Goal: Task Accomplishment & Management: Manage account settings

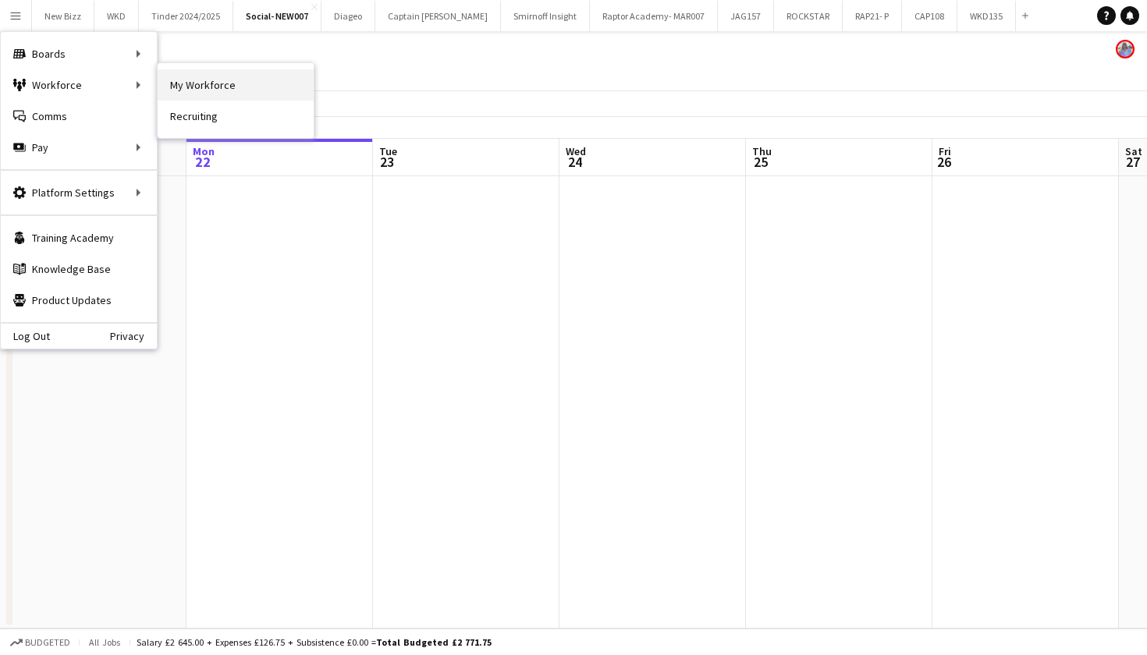
click at [187, 74] on link "My Workforce" at bounding box center [236, 84] width 156 height 31
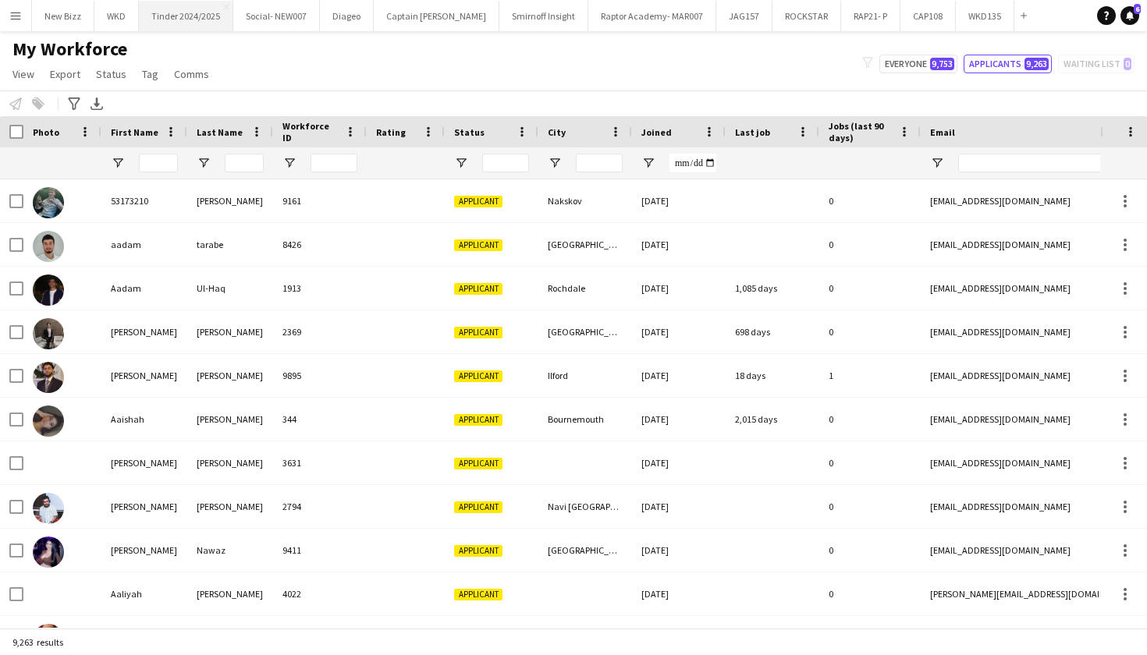
type input "****"
type input "*"
type input "**********"
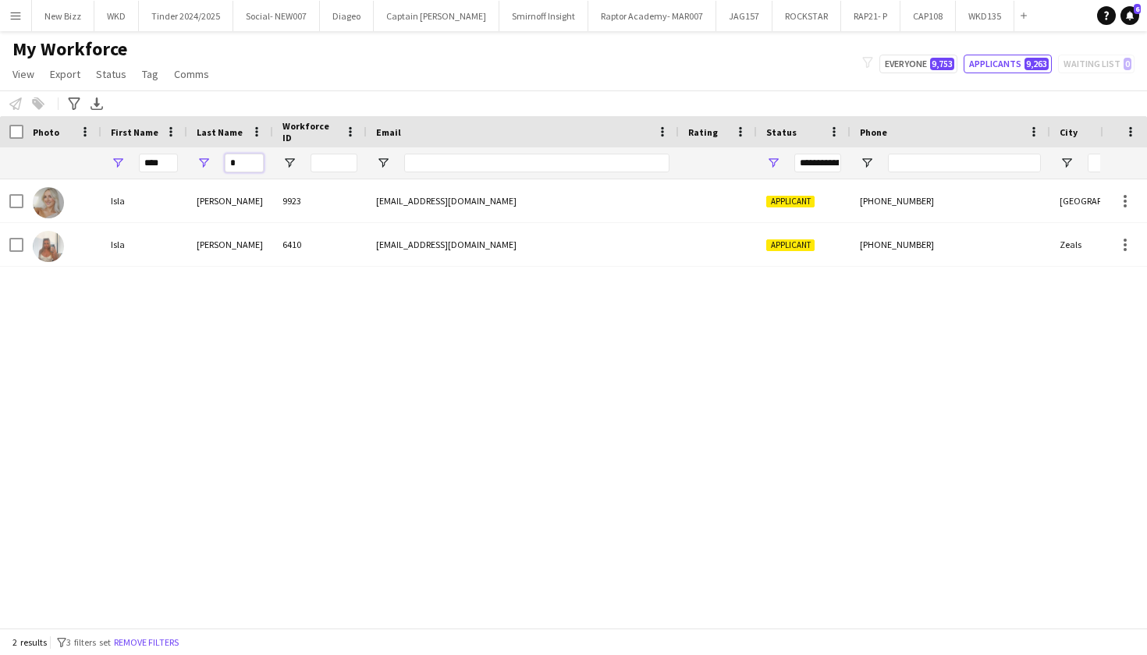
click at [243, 167] on input "*" at bounding box center [244, 163] width 39 height 19
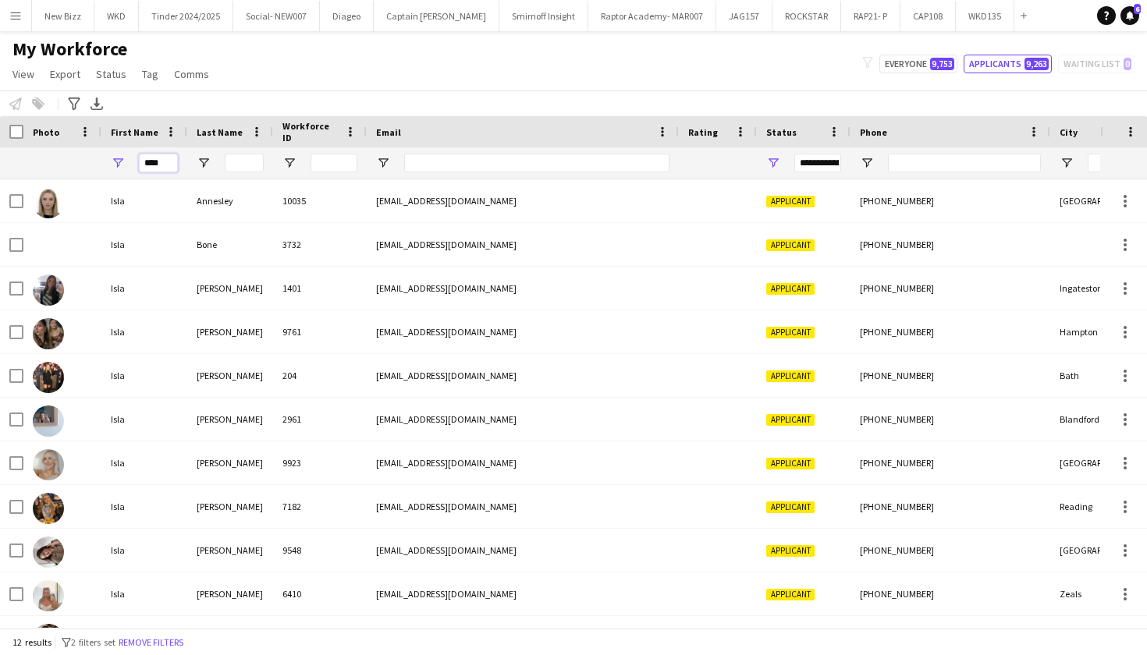
click at [167, 162] on input "****" at bounding box center [158, 163] width 39 height 19
type input "*"
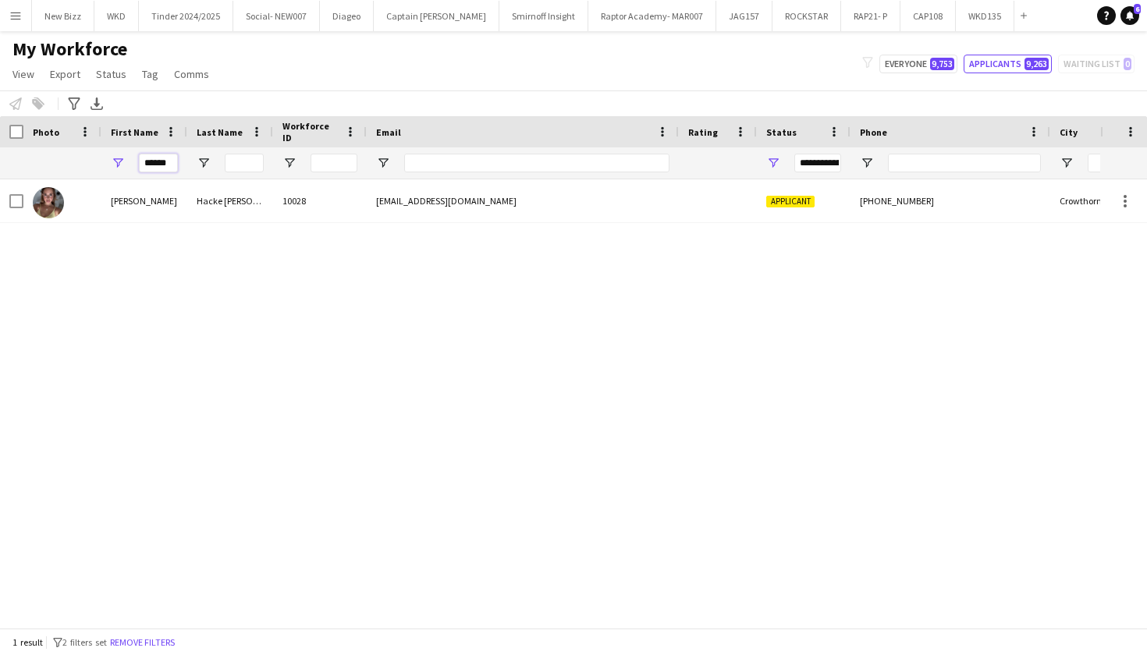
type input "******"
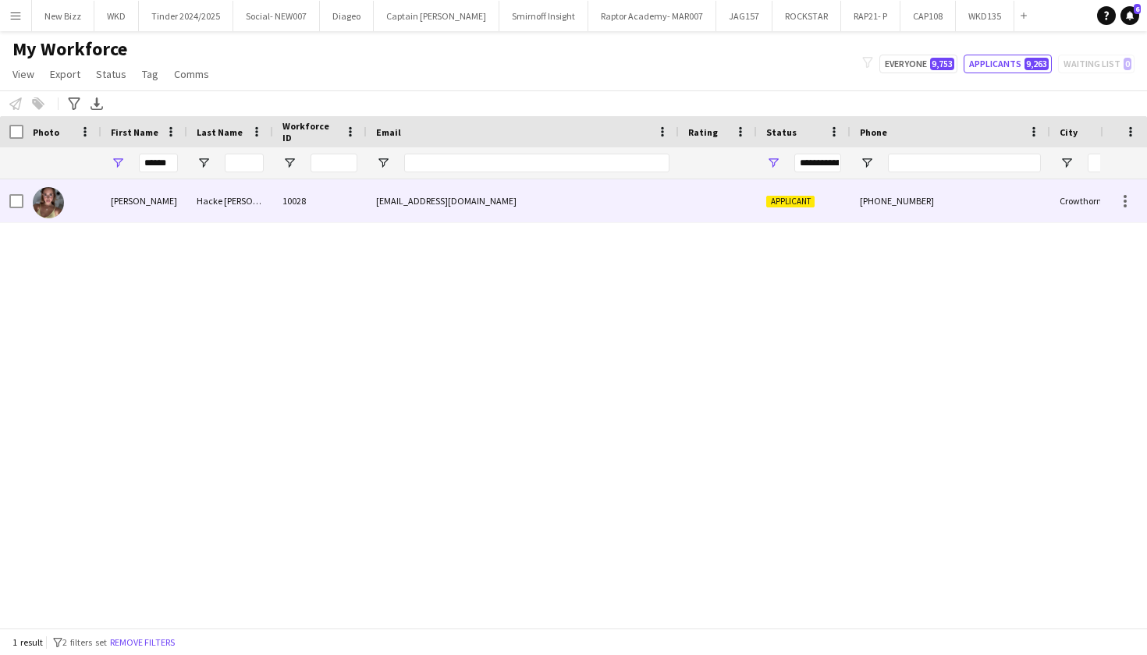
click at [217, 182] on div "Hacke [PERSON_NAME]" at bounding box center [230, 200] width 86 height 43
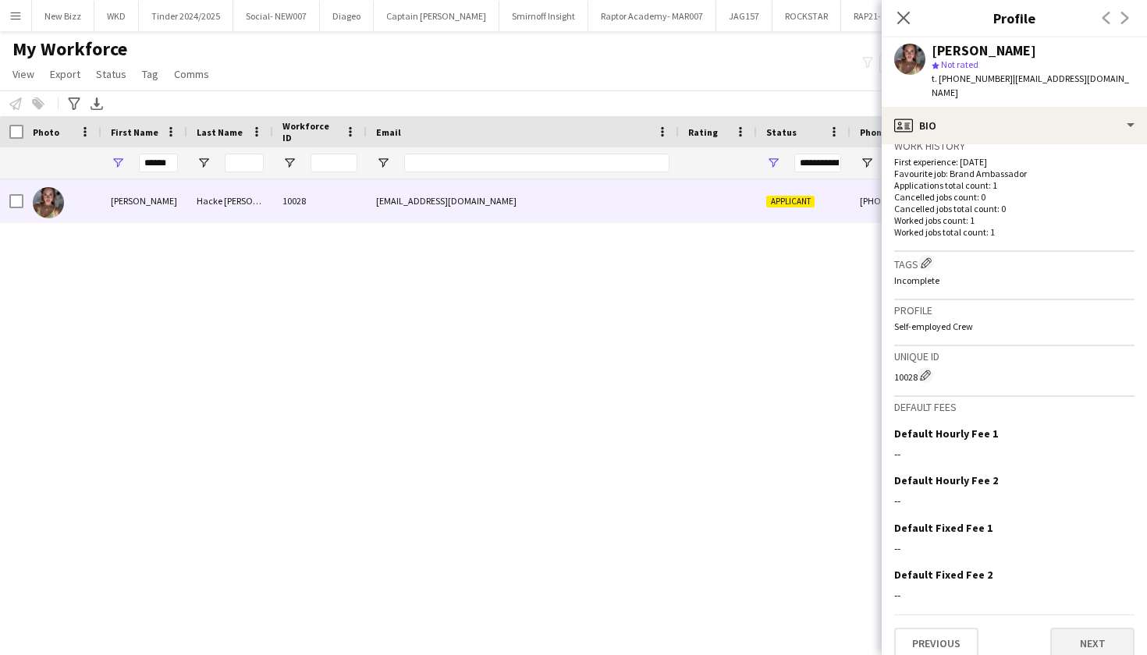
scroll to position [391, 0]
click at [1066, 630] on button "Next" at bounding box center [1092, 644] width 84 height 31
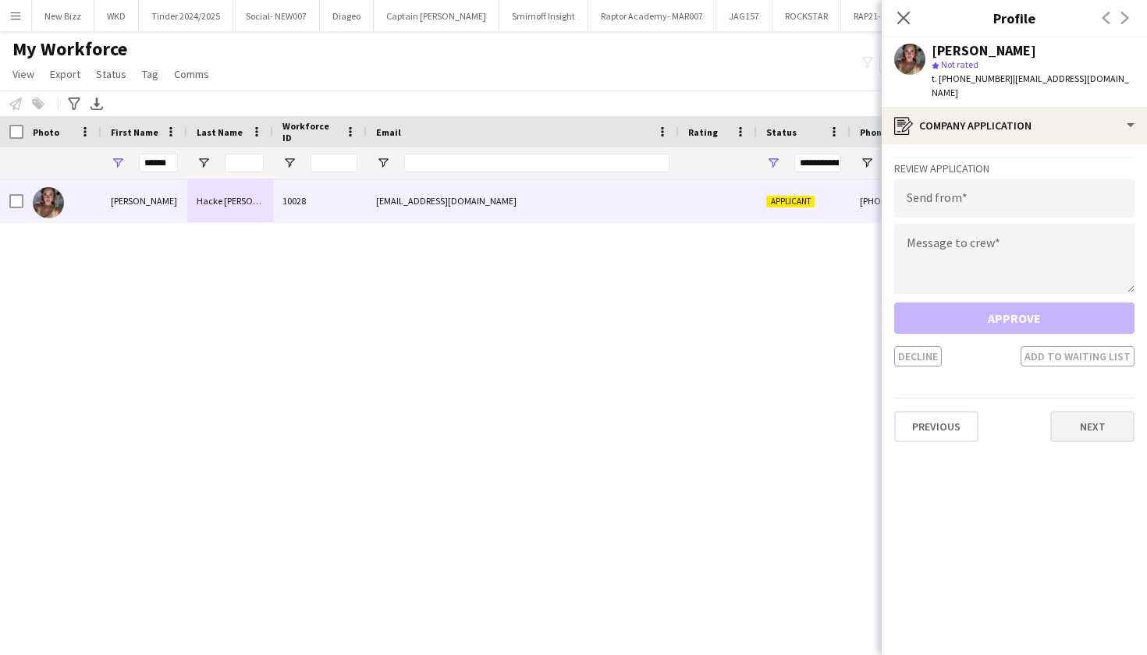
click at [1070, 413] on button "Next" at bounding box center [1092, 426] width 84 height 31
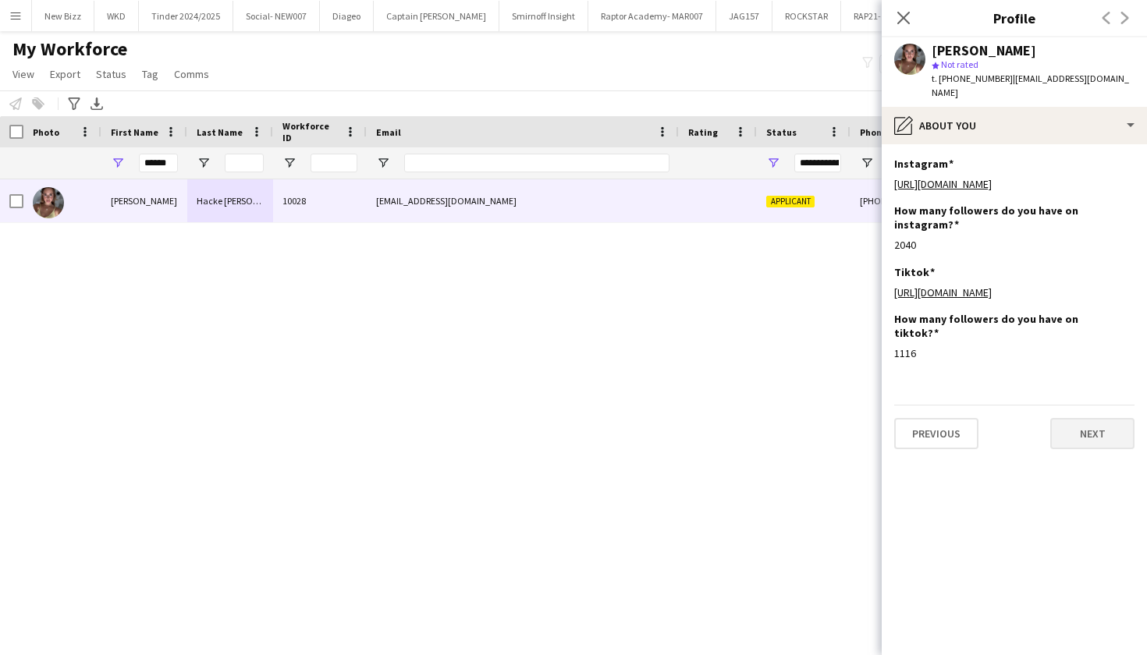
click at [1081, 440] on button "Next" at bounding box center [1092, 433] width 84 height 31
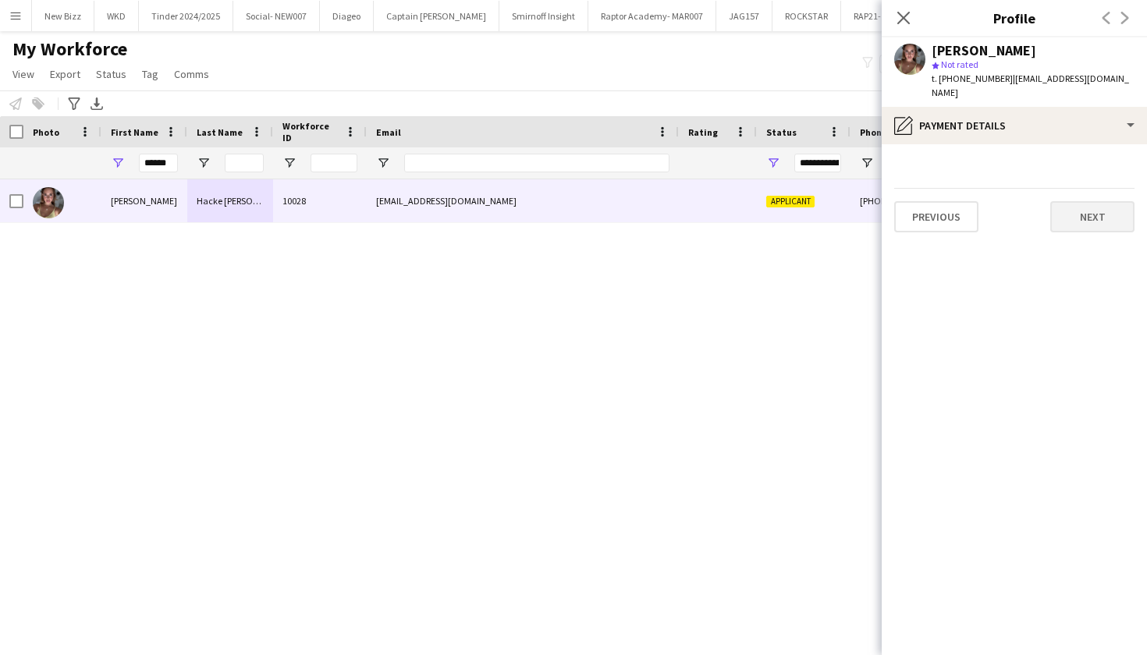
click at [1078, 201] on button "Next" at bounding box center [1092, 216] width 84 height 31
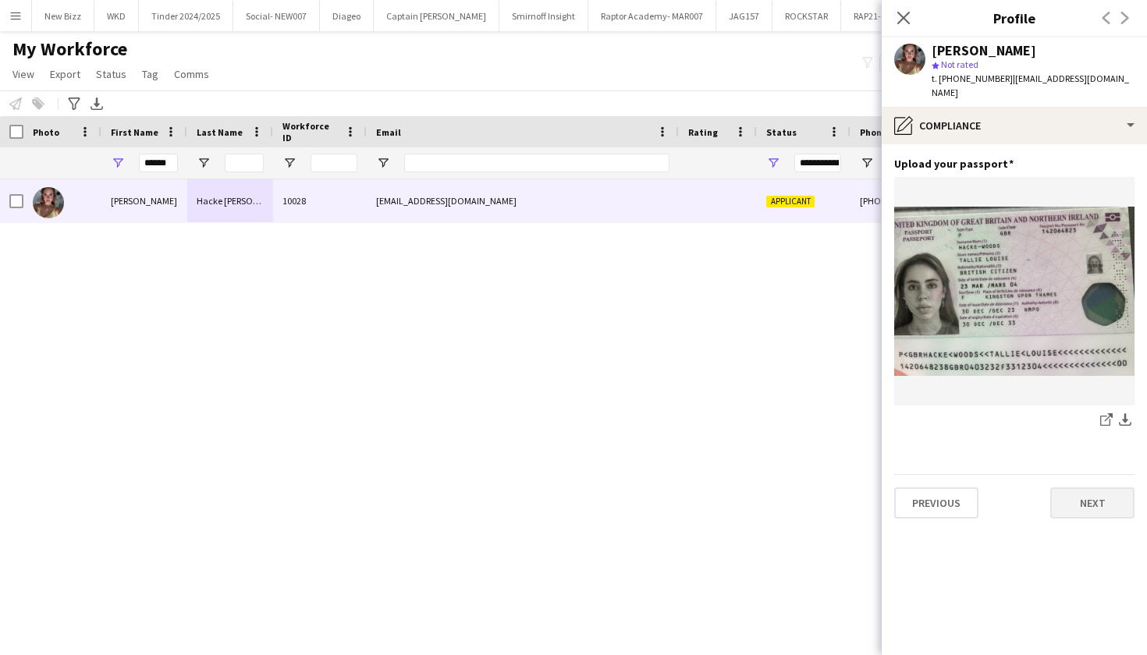
click at [1082, 493] on button "Next" at bounding box center [1092, 503] width 84 height 31
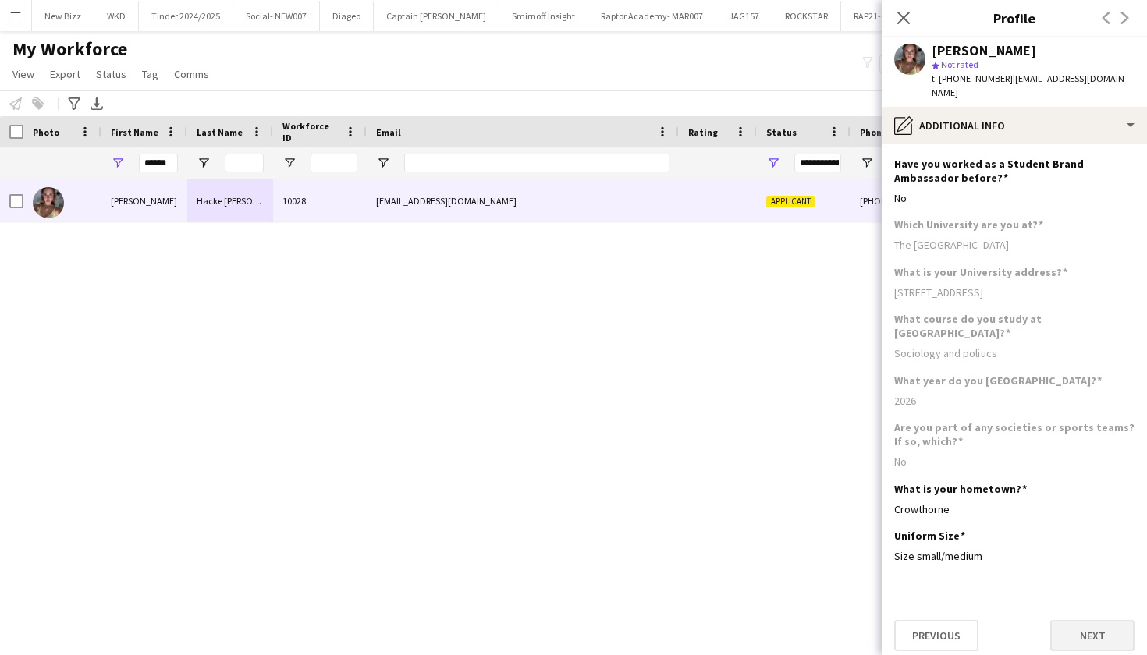
click at [1070, 620] on button "Next" at bounding box center [1092, 635] width 84 height 31
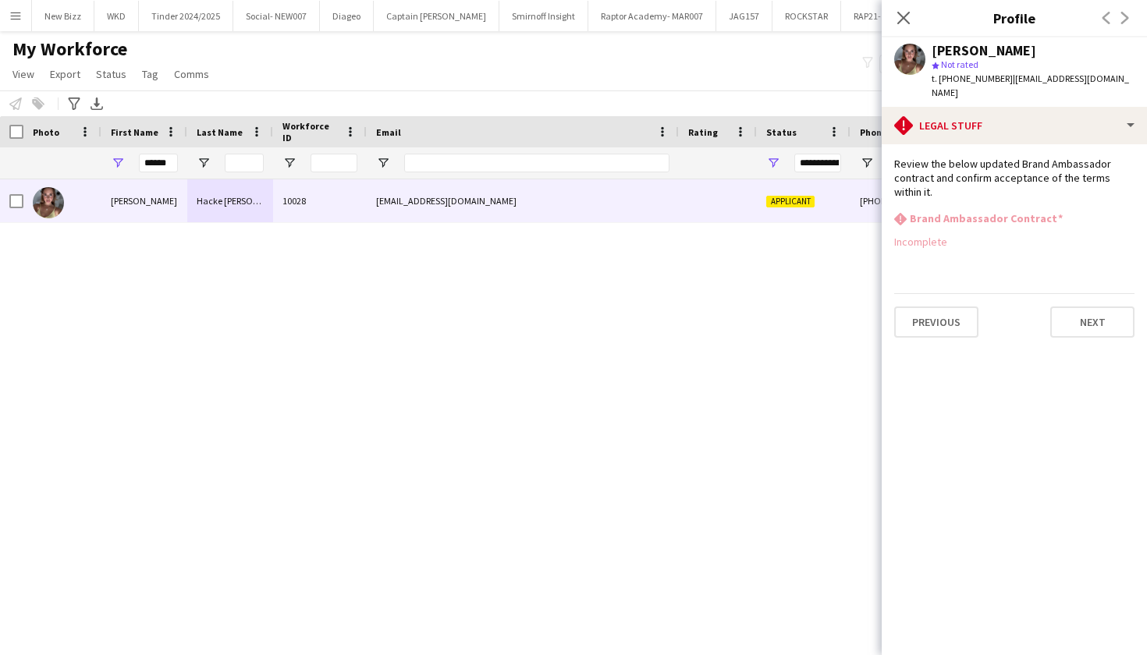
click at [792, 323] on div "[PERSON_NAME] 10028 [EMAIL_ADDRESS][DOMAIN_NAME] Applicant [PHONE_NUMBER] Crowt…" at bounding box center [550, 403] width 1100 height 449
click at [900, 26] on app-icon "Close pop-in" at bounding box center [903, 18] width 23 height 23
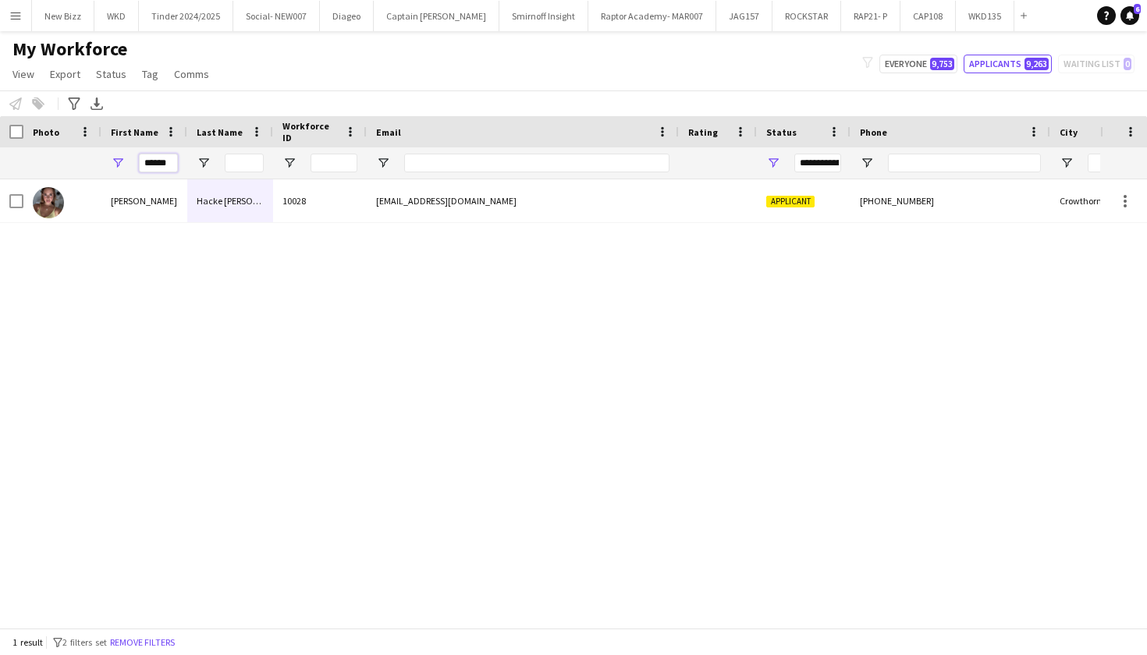
drag, startPoint x: 172, startPoint y: 163, endPoint x: 137, endPoint y: 158, distance: 35.4
click at [137, 158] on div "******" at bounding box center [144, 162] width 86 height 31
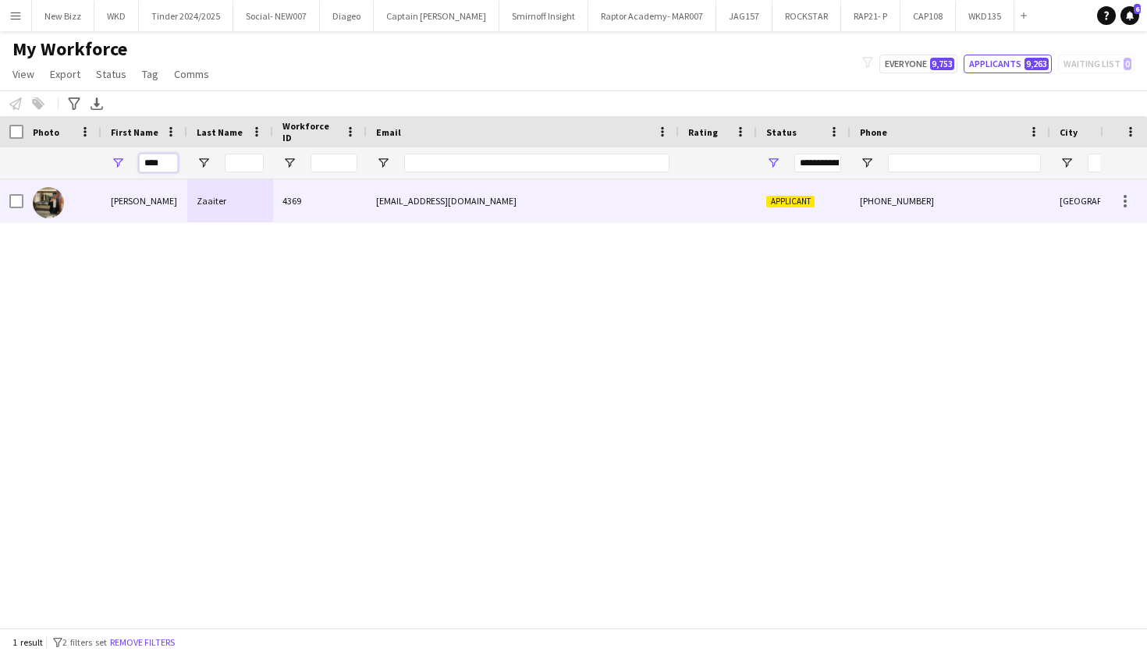
type input "****"
drag, startPoint x: 154, startPoint y: 191, endPoint x: 168, endPoint y: 207, distance: 22.1
click at [168, 207] on div "[PERSON_NAME]" at bounding box center [144, 200] width 86 height 43
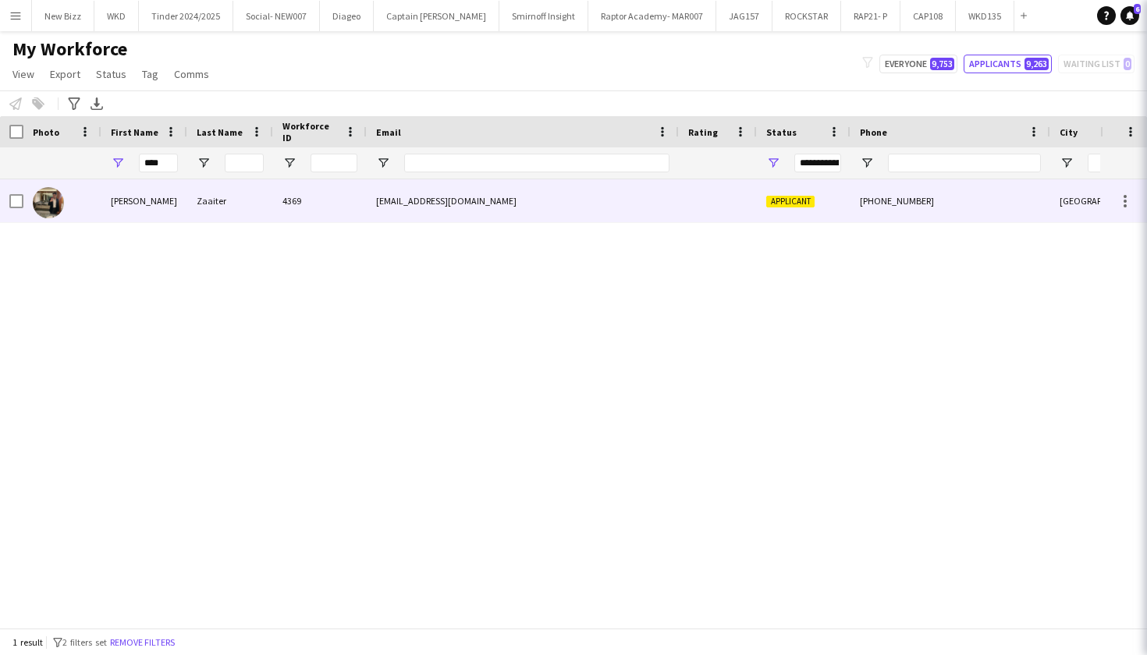
click at [169, 206] on div "[PERSON_NAME]" at bounding box center [144, 200] width 86 height 43
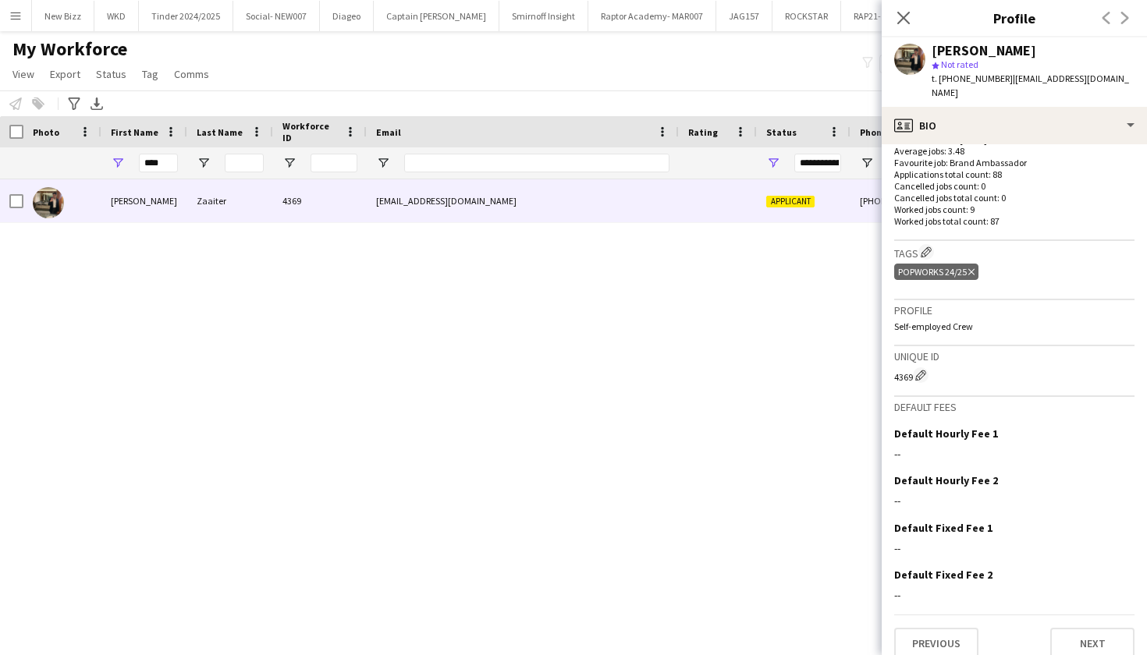
click at [1081, 615] on div "Previous Next" at bounding box center [1014, 637] width 240 height 44
click at [1080, 629] on button "Next" at bounding box center [1092, 644] width 84 height 31
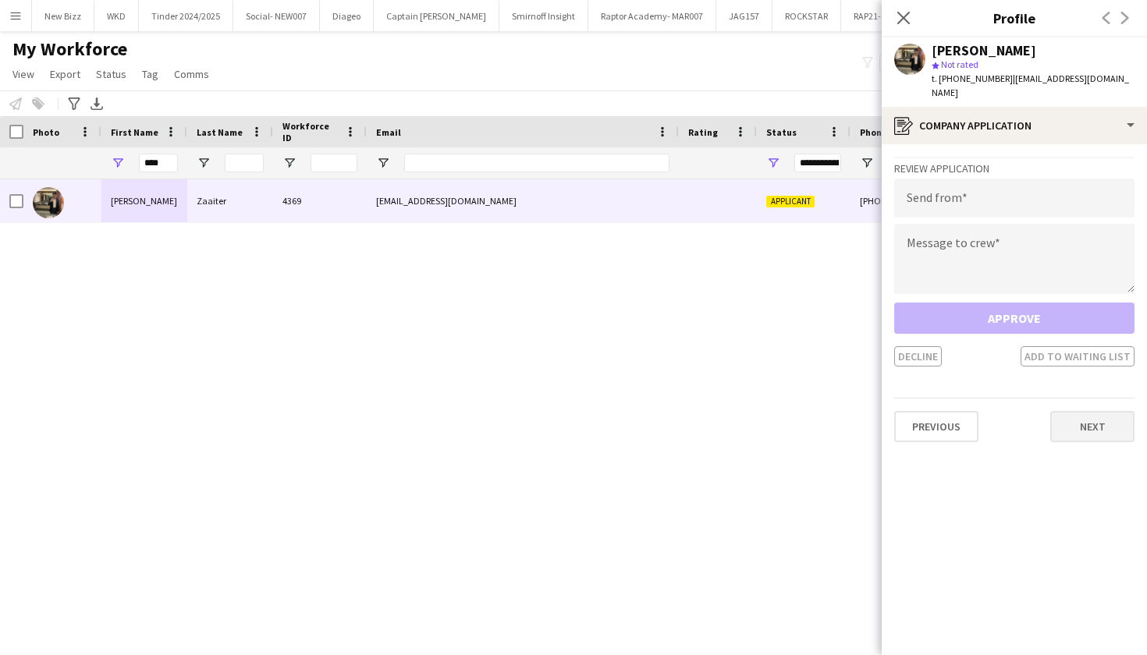
click at [1086, 425] on button "Next" at bounding box center [1092, 426] width 84 height 31
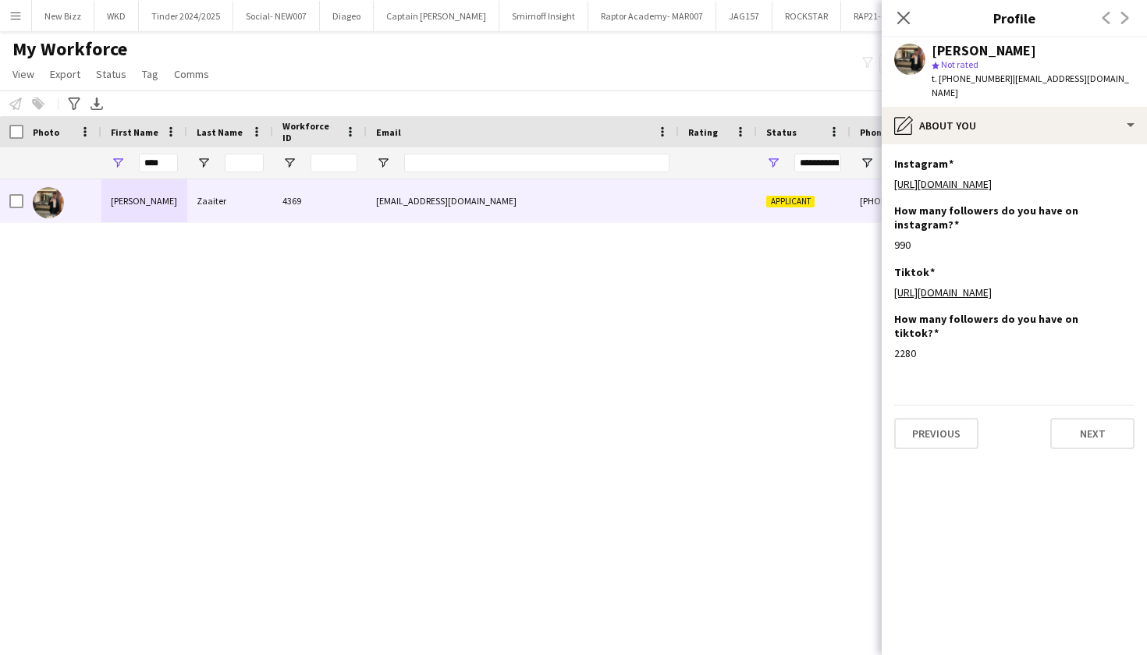
click at [1086, 425] on button "Next" at bounding box center [1092, 433] width 84 height 31
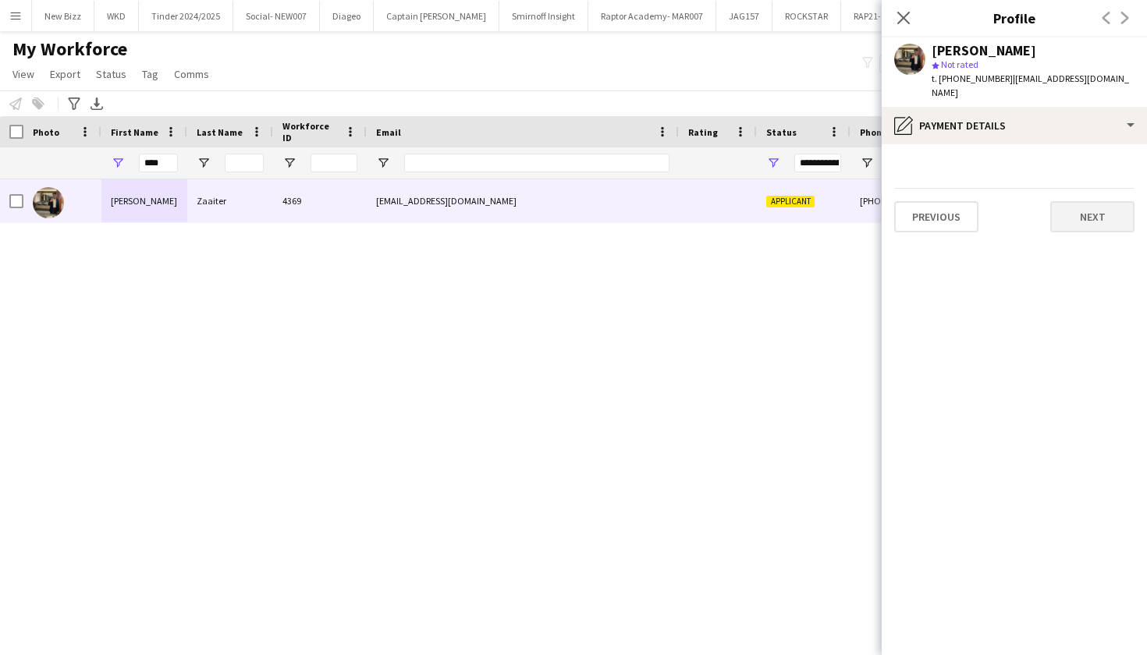
click at [1108, 207] on button "Next" at bounding box center [1092, 216] width 84 height 31
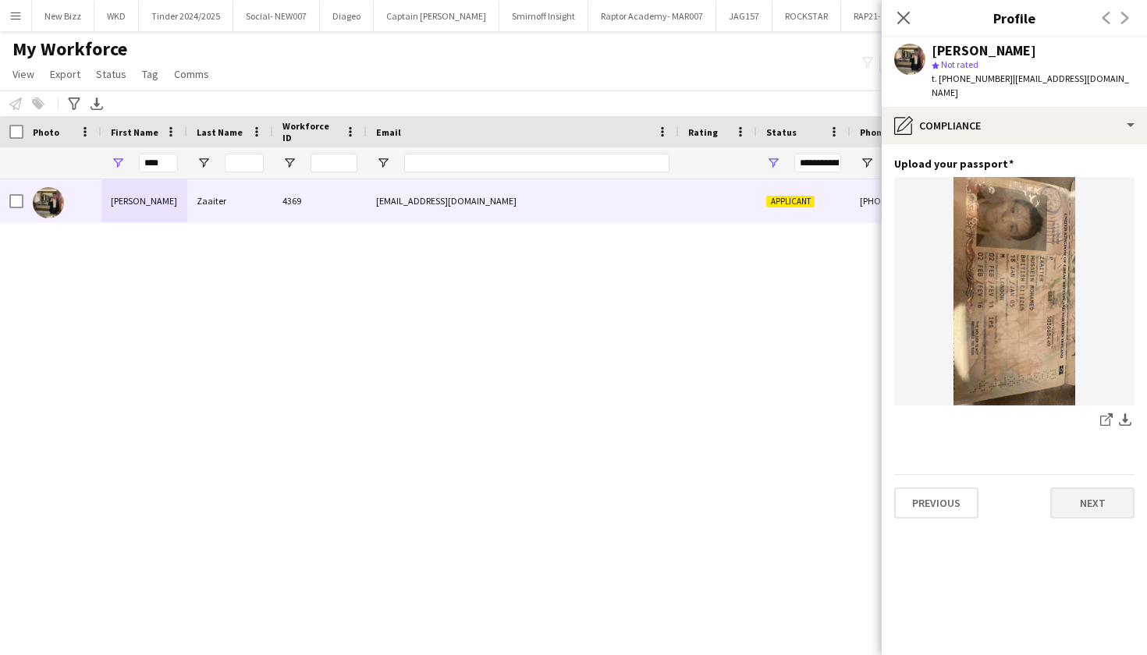
click at [1085, 488] on button "Next" at bounding box center [1092, 503] width 84 height 31
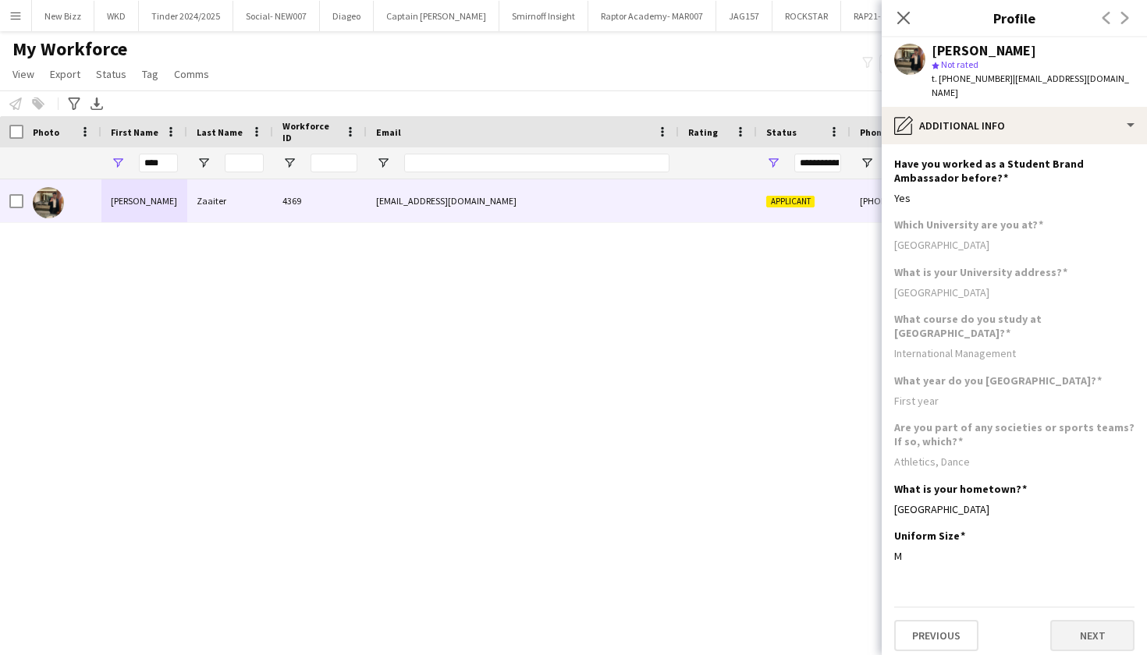
click at [1092, 620] on button "Next" at bounding box center [1092, 635] width 84 height 31
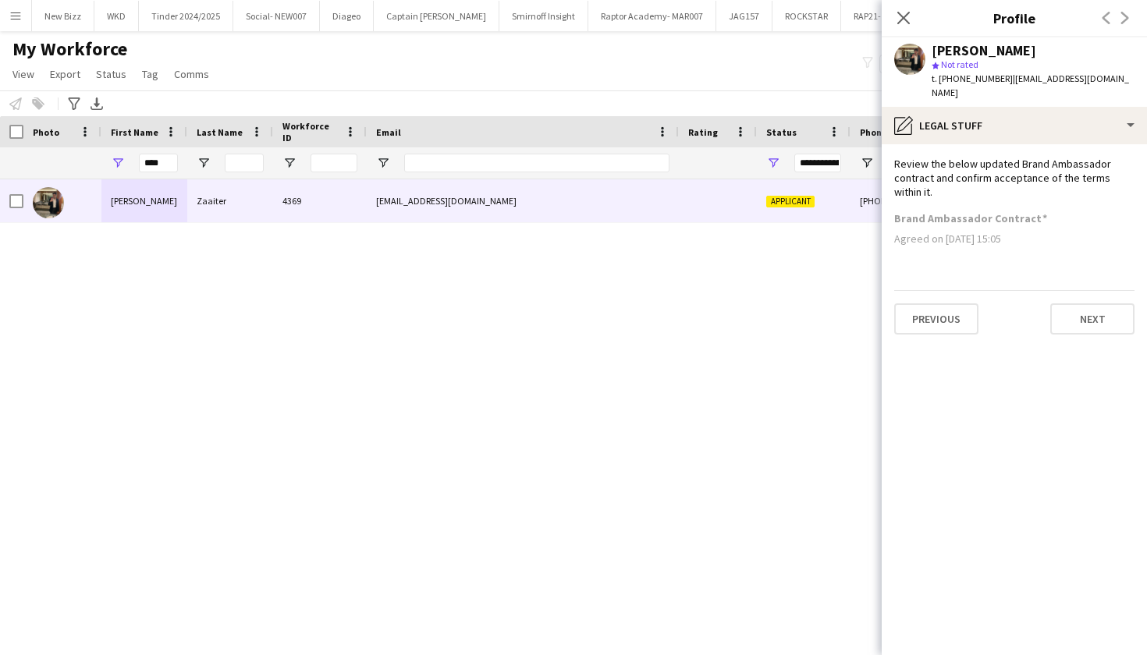
click at [885, 259] on app-section-data-types "Review the below updated Brand Ambassador contract and confirm acceptance of th…" at bounding box center [1013, 399] width 265 height 511
click at [912, 23] on div "Close pop-in" at bounding box center [903, 18] width 44 height 36
click at [900, 20] on icon "Close pop-in" at bounding box center [902, 17] width 15 height 15
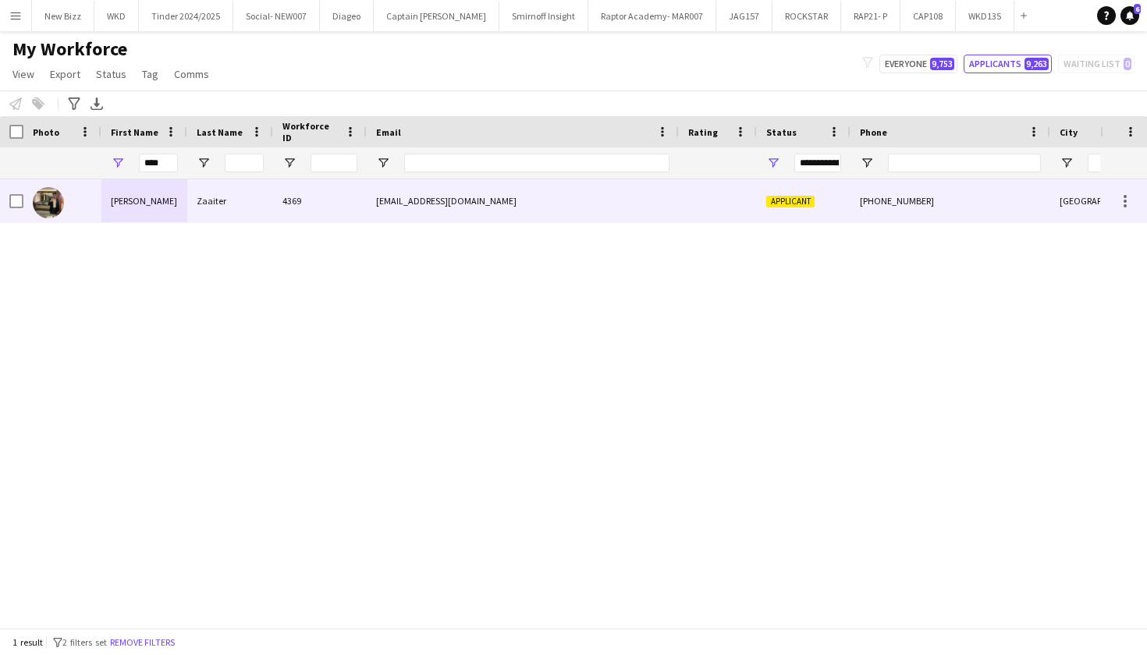
click at [775, 188] on div "Applicant" at bounding box center [804, 200] width 94 height 43
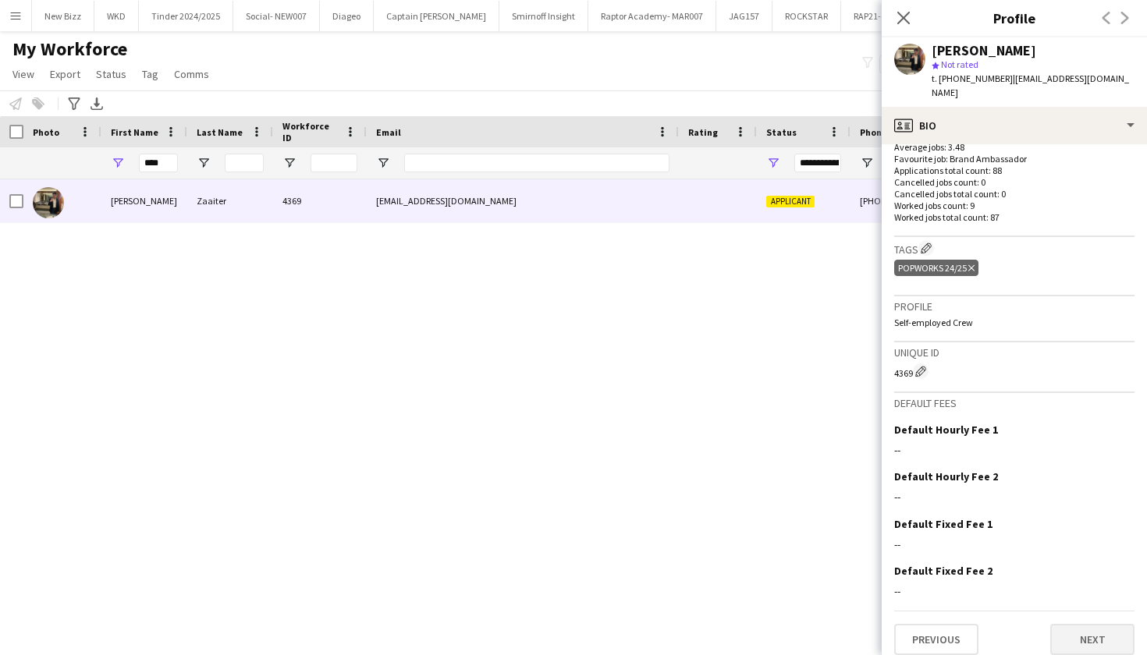
scroll to position [415, 0]
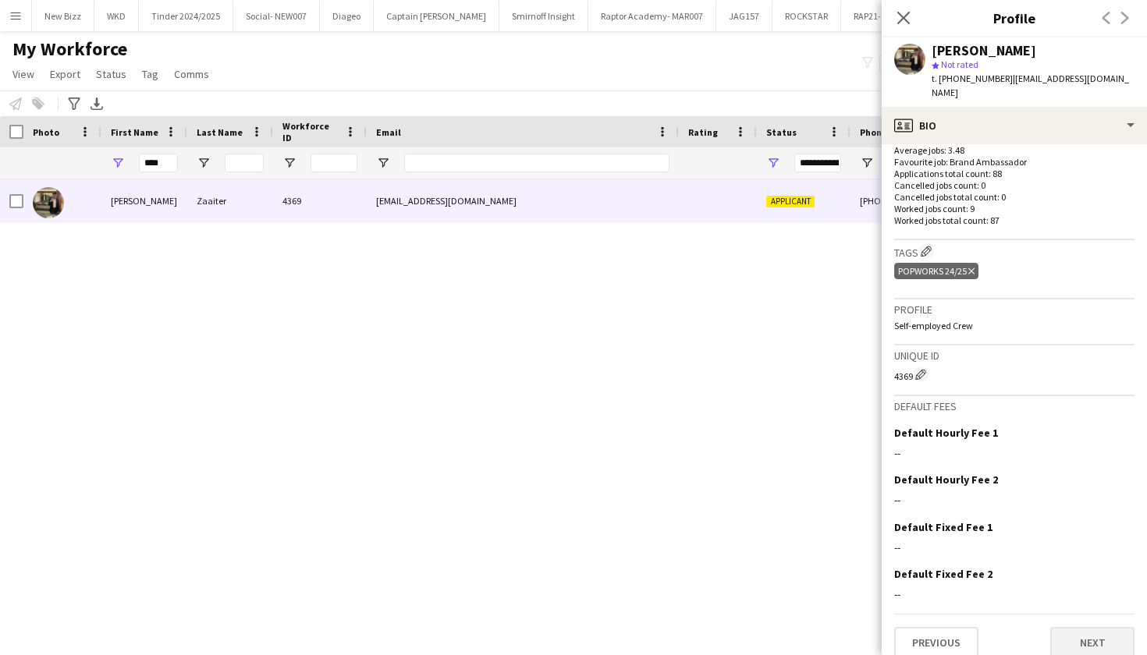
click at [1094, 627] on button "Next" at bounding box center [1092, 642] width 84 height 31
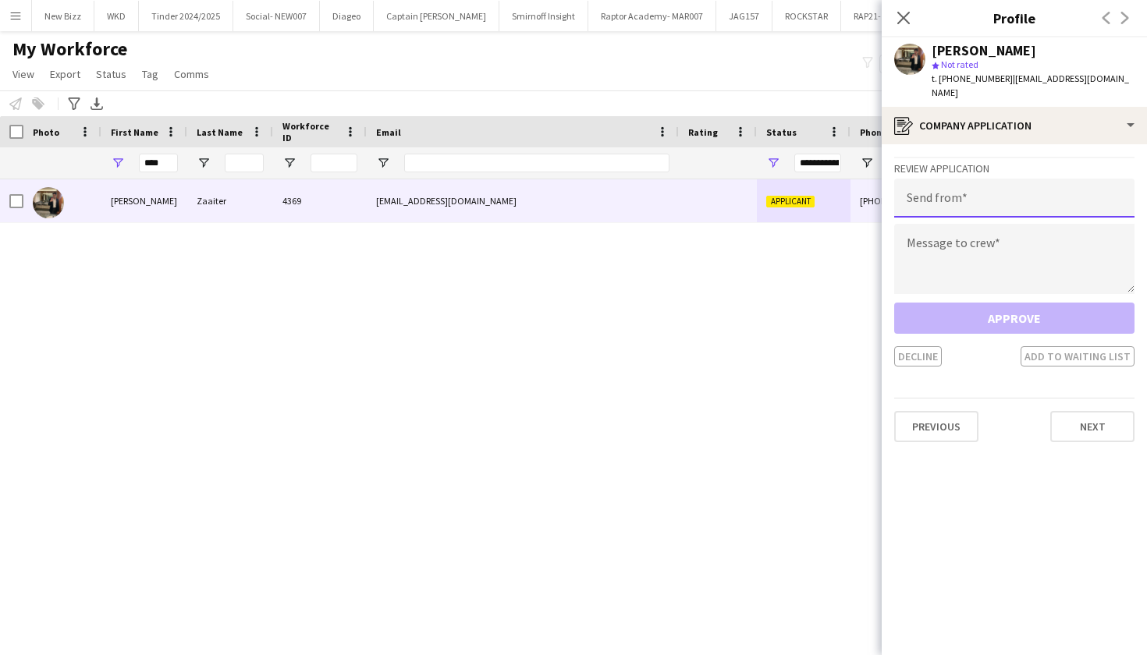
click at [1055, 185] on input "email" at bounding box center [1014, 198] width 240 height 39
type input "**********"
click at [1005, 247] on textarea at bounding box center [1014, 259] width 240 height 70
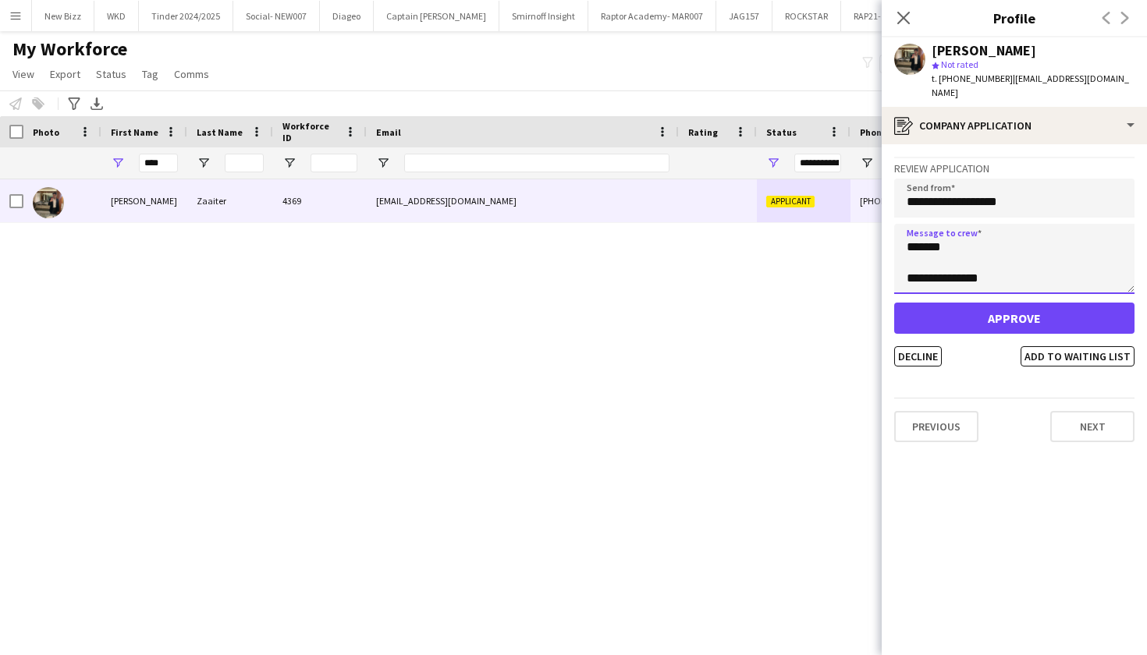
type textarea "**********"
click at [1045, 303] on button "Approve" at bounding box center [1014, 318] width 240 height 31
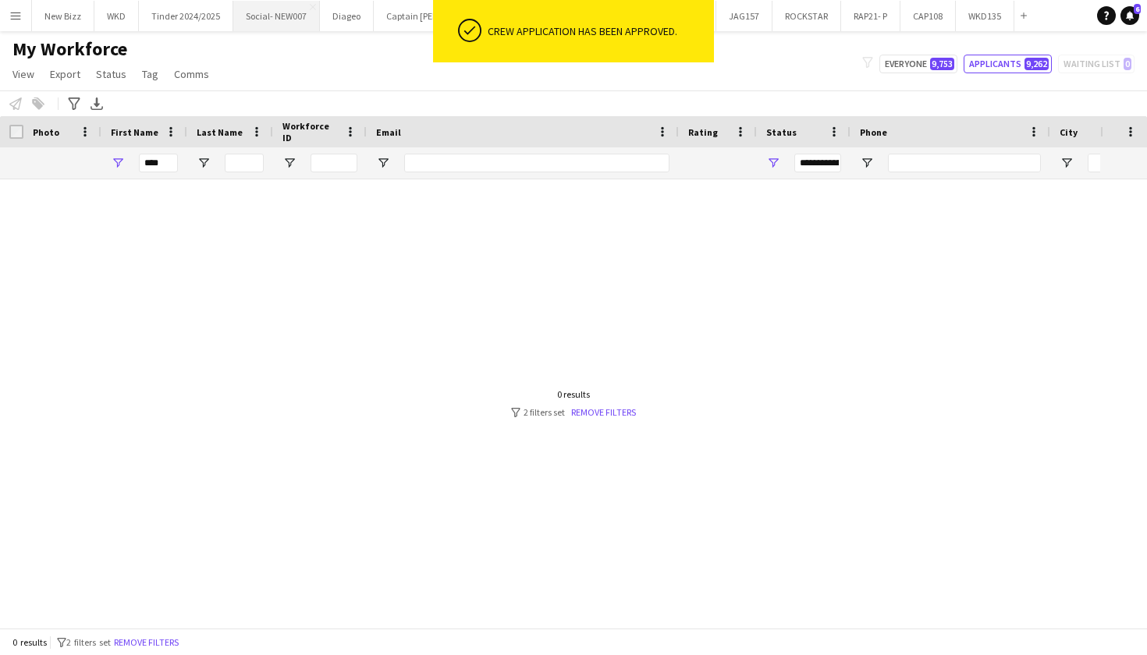
click at [275, 23] on button "Social- NEW007 Close" at bounding box center [276, 16] width 87 height 30
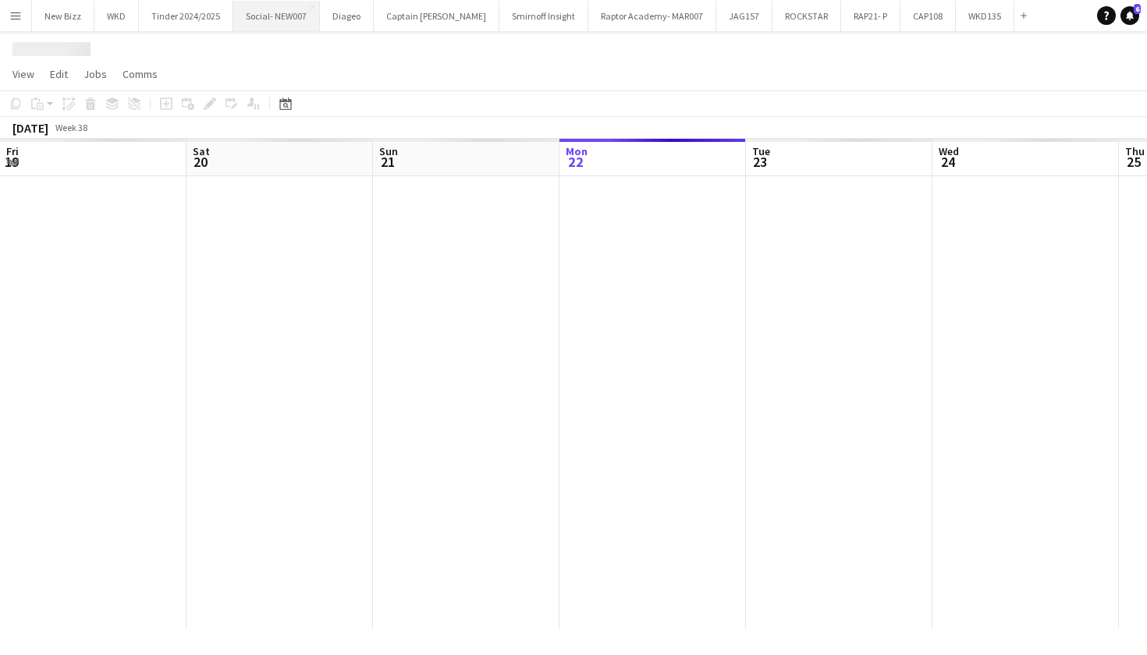
scroll to position [0, 373]
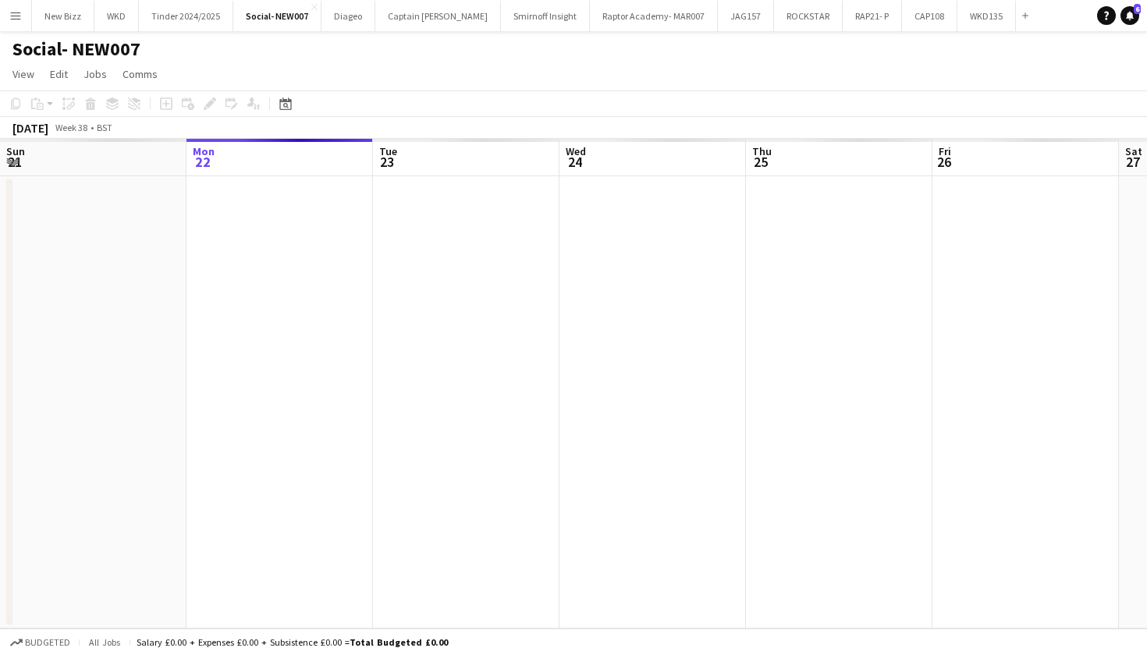
click at [263, 288] on app-date-cell at bounding box center [279, 402] width 186 height 452
click at [261, 212] on app-date-cell at bounding box center [279, 402] width 186 height 452
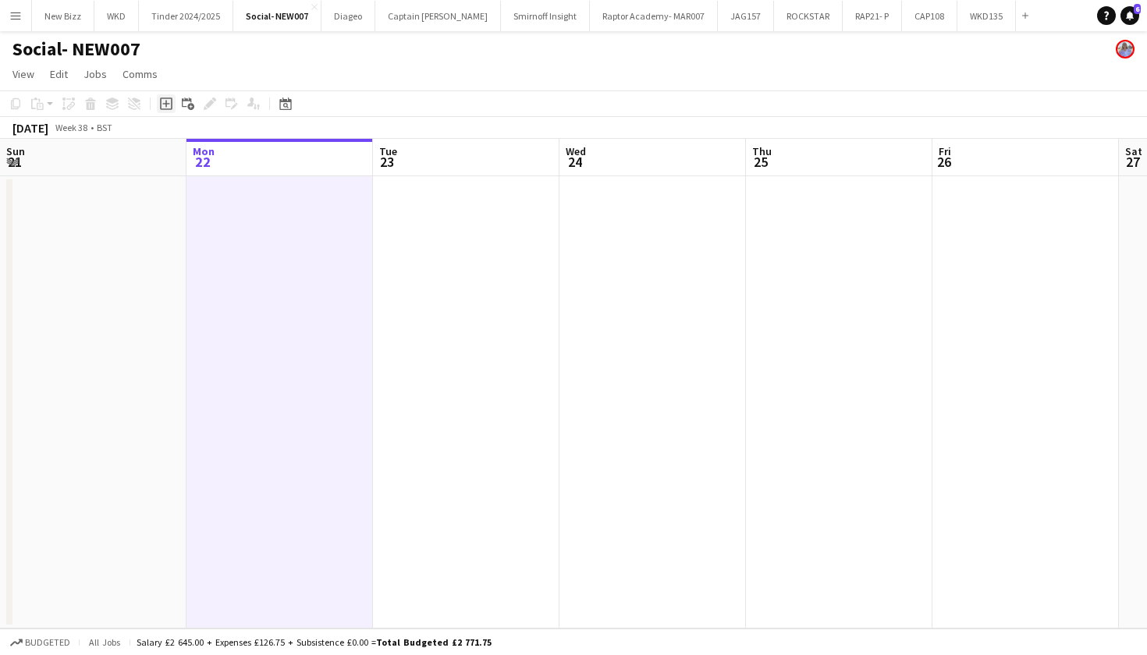
click at [168, 102] on icon "Add job" at bounding box center [166, 104] width 12 height 12
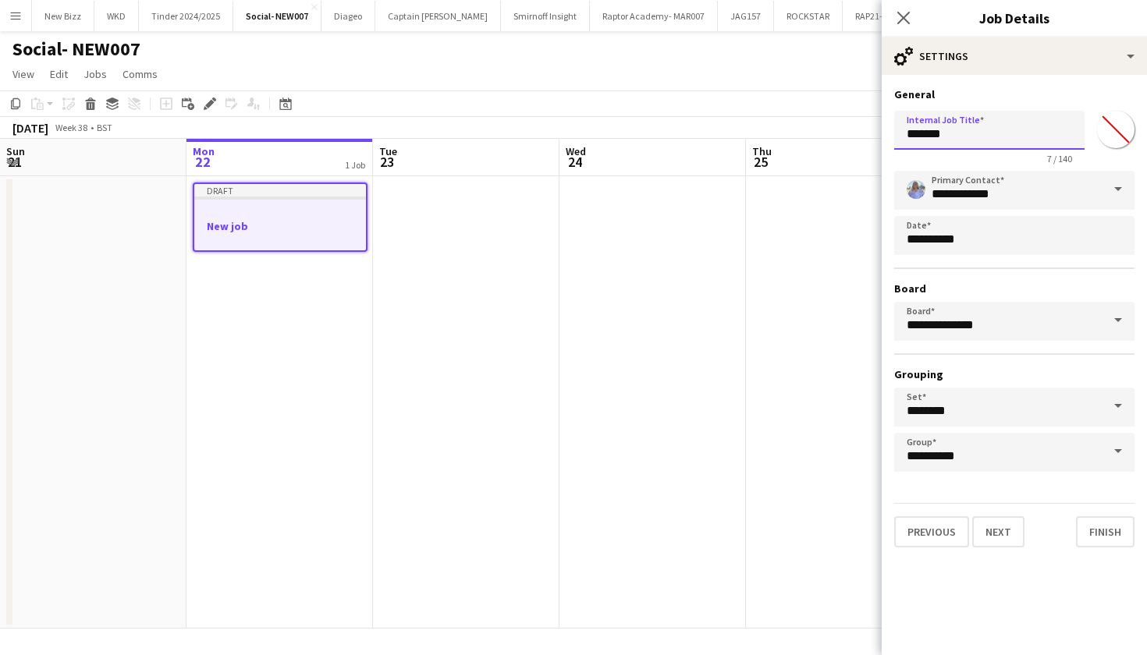
drag, startPoint x: 974, startPoint y: 127, endPoint x: 856, endPoint y: 127, distance: 118.6
click at [856, 127] on body "Menu Boards Boards Boards All jobs Status Workforce Workforce My Workforce Recr…" at bounding box center [573, 327] width 1147 height 655
type input "**********"
drag, startPoint x: 992, startPoint y: 528, endPoint x: 998, endPoint y: 371, distance: 156.9
click at [992, 528] on button "Next" at bounding box center [998, 531] width 52 height 31
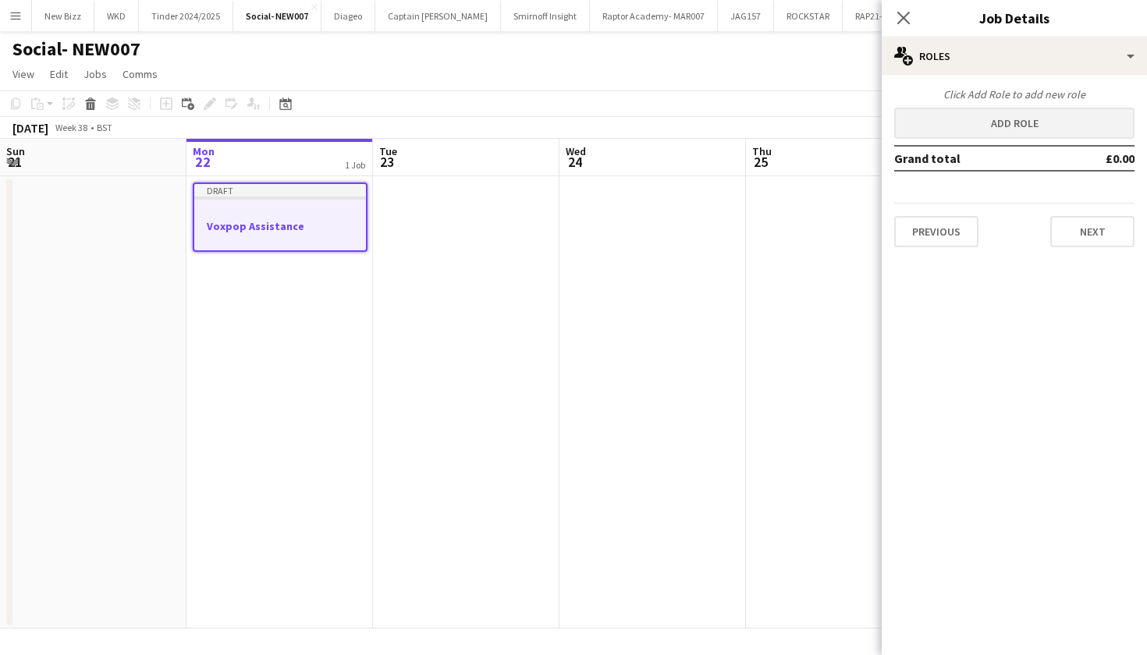
click at [1058, 119] on button "Add role" at bounding box center [1014, 123] width 240 height 31
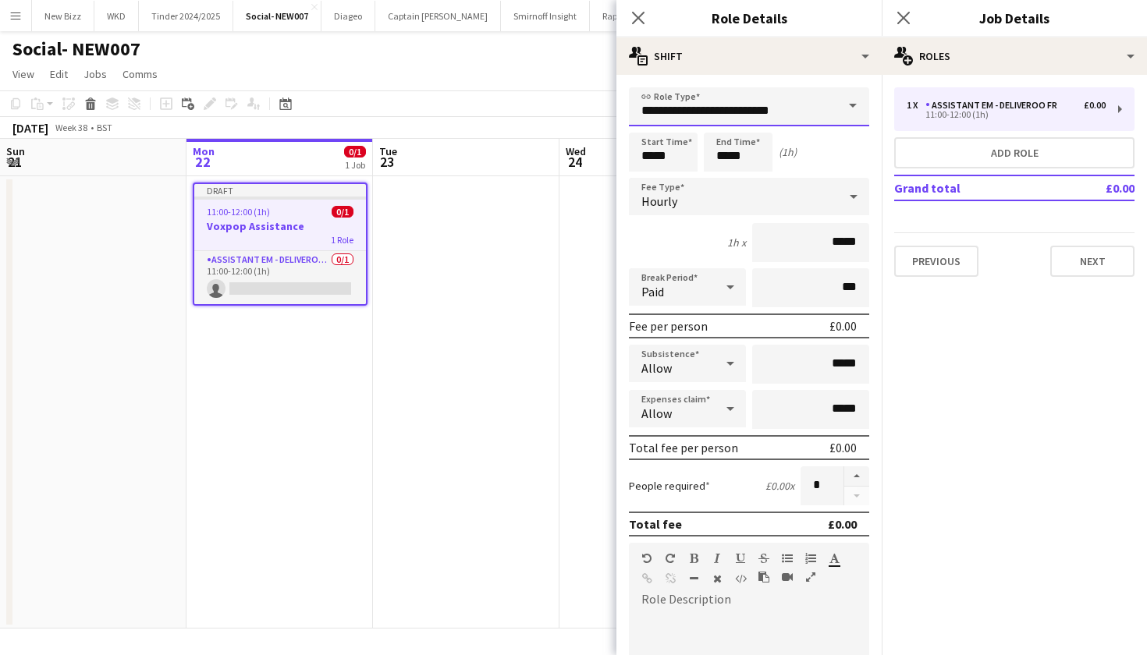
click at [792, 109] on input "**********" at bounding box center [749, 106] width 240 height 39
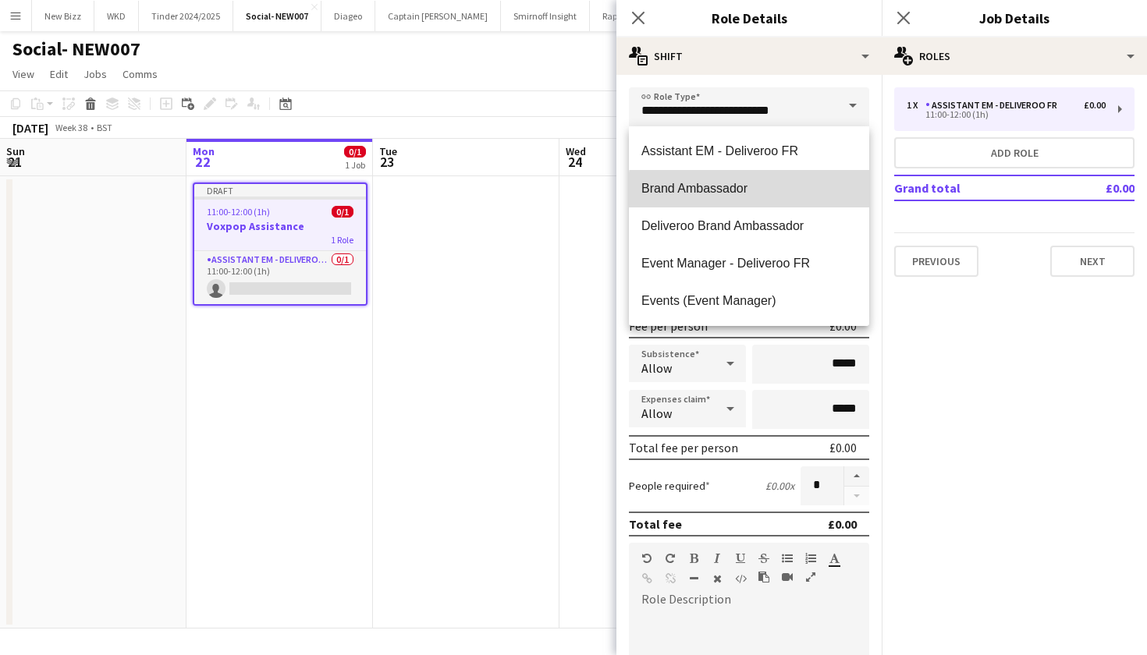
click at [753, 192] on span "Brand Ambassador" at bounding box center [748, 188] width 215 height 15
type input "**********"
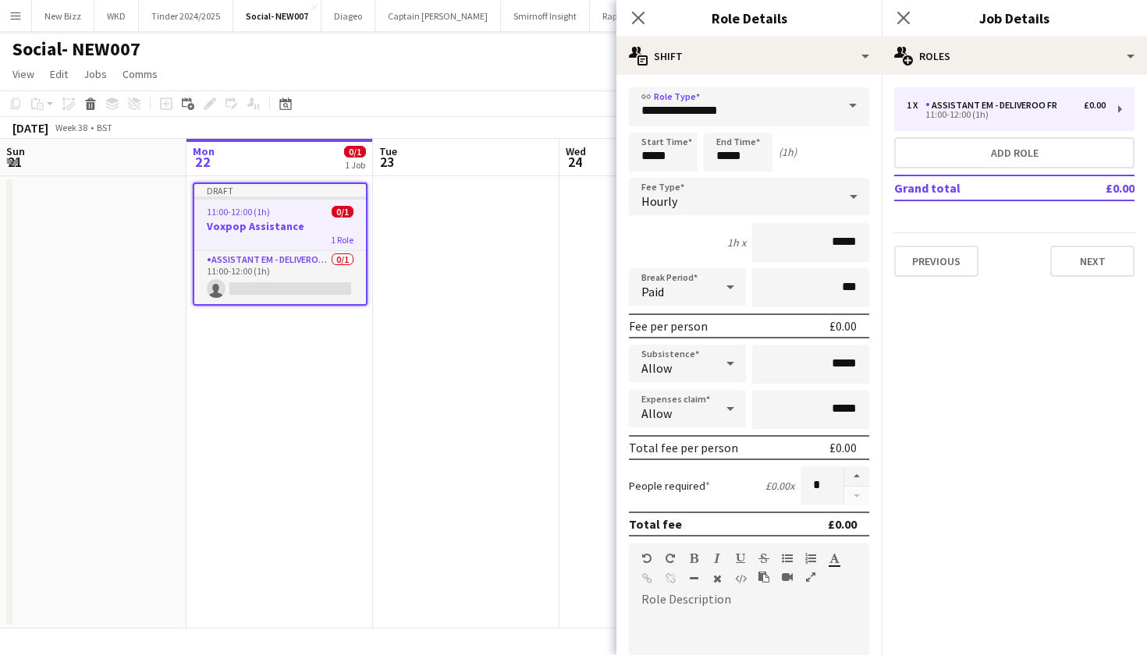
click at [768, 200] on div "Hourly" at bounding box center [733, 196] width 209 height 37
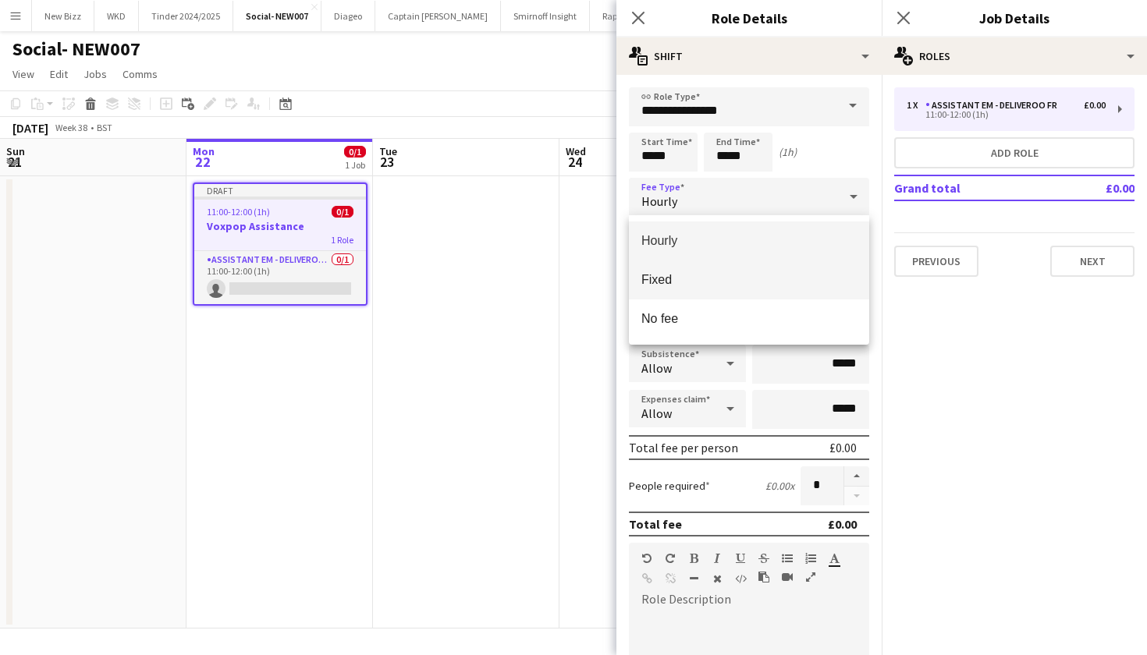
click at [742, 268] on mat-option "Fixed" at bounding box center [749, 280] width 240 height 39
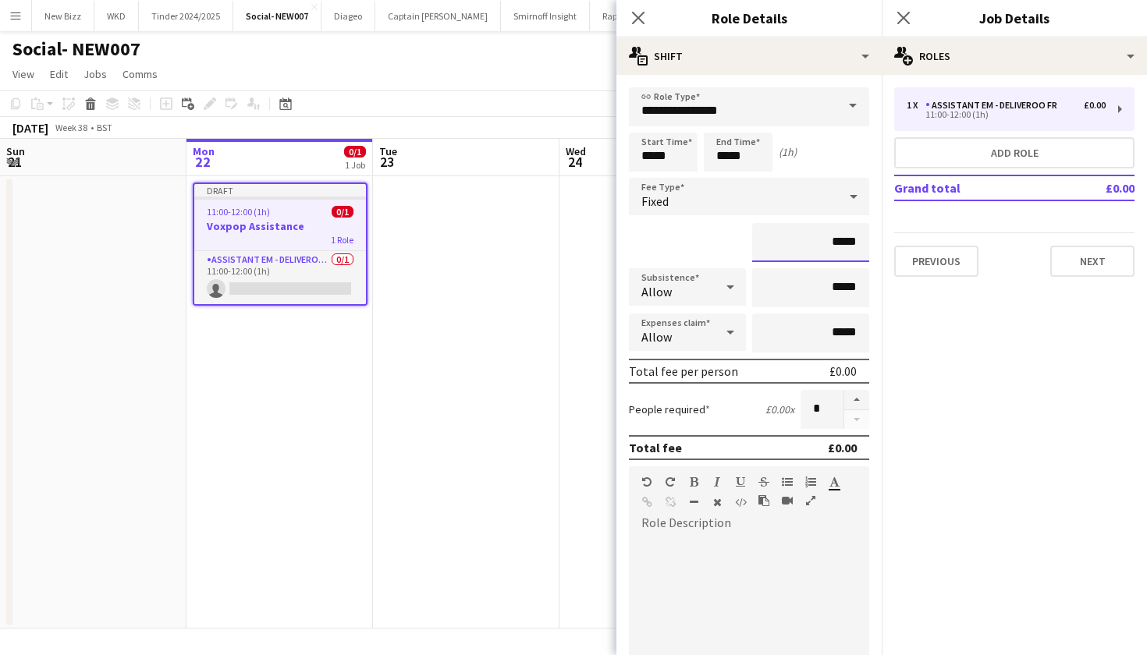
click at [860, 244] on input "*****" at bounding box center [810, 242] width 117 height 39
type input "**"
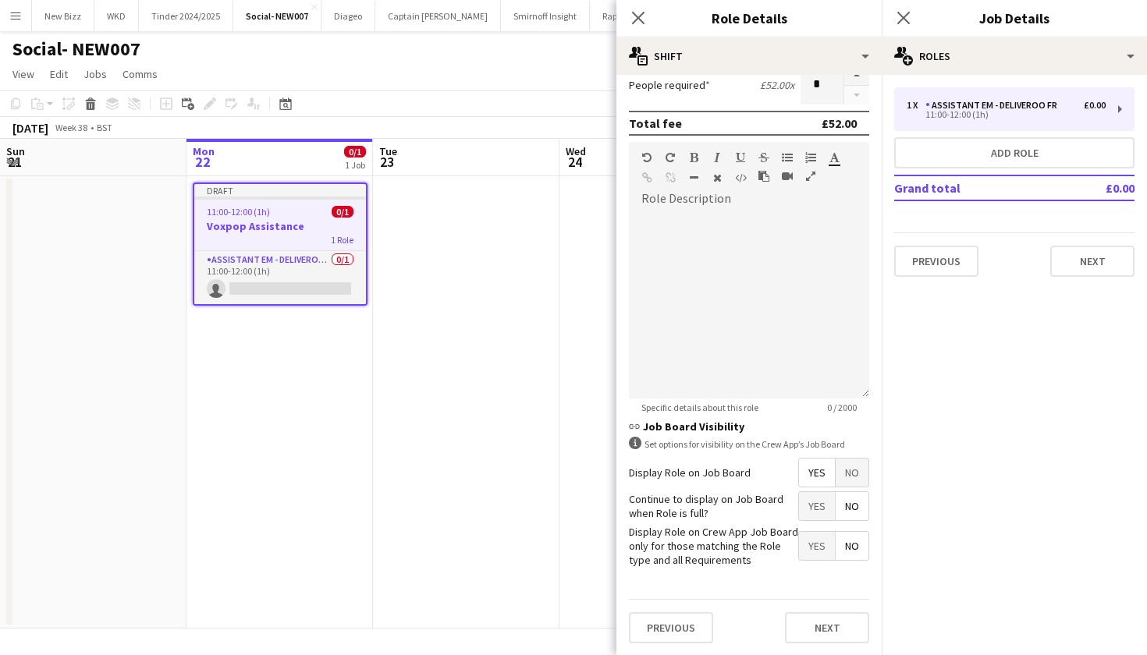
type input "******"
click at [847, 473] on span "No" at bounding box center [851, 473] width 33 height 28
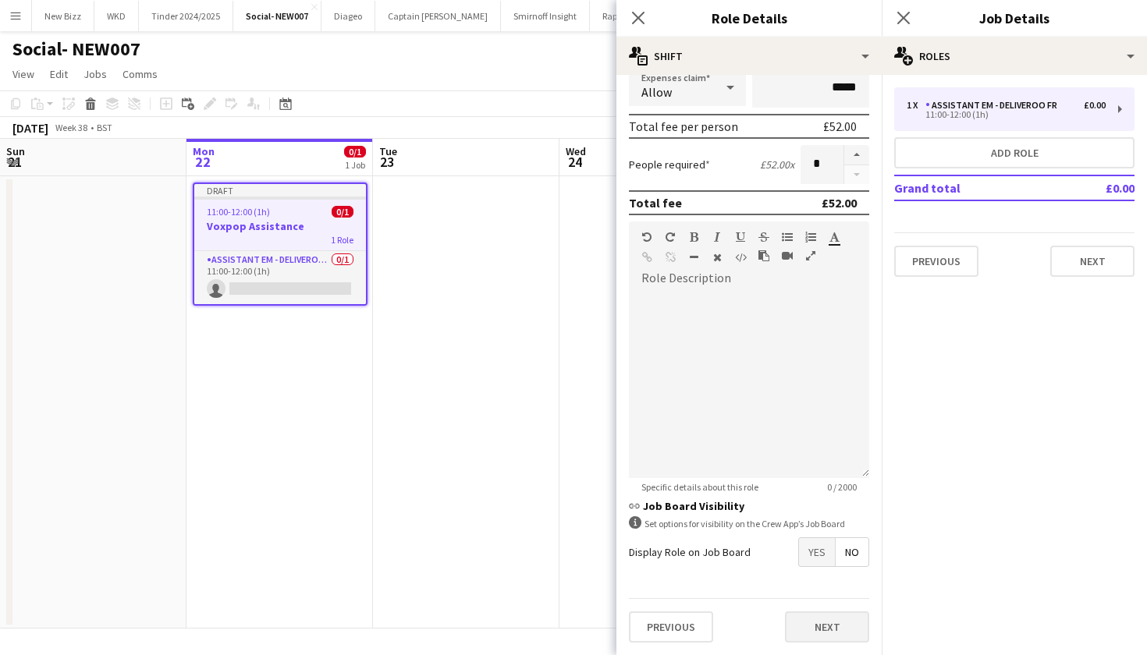
click at [829, 630] on button "Next" at bounding box center [827, 627] width 84 height 31
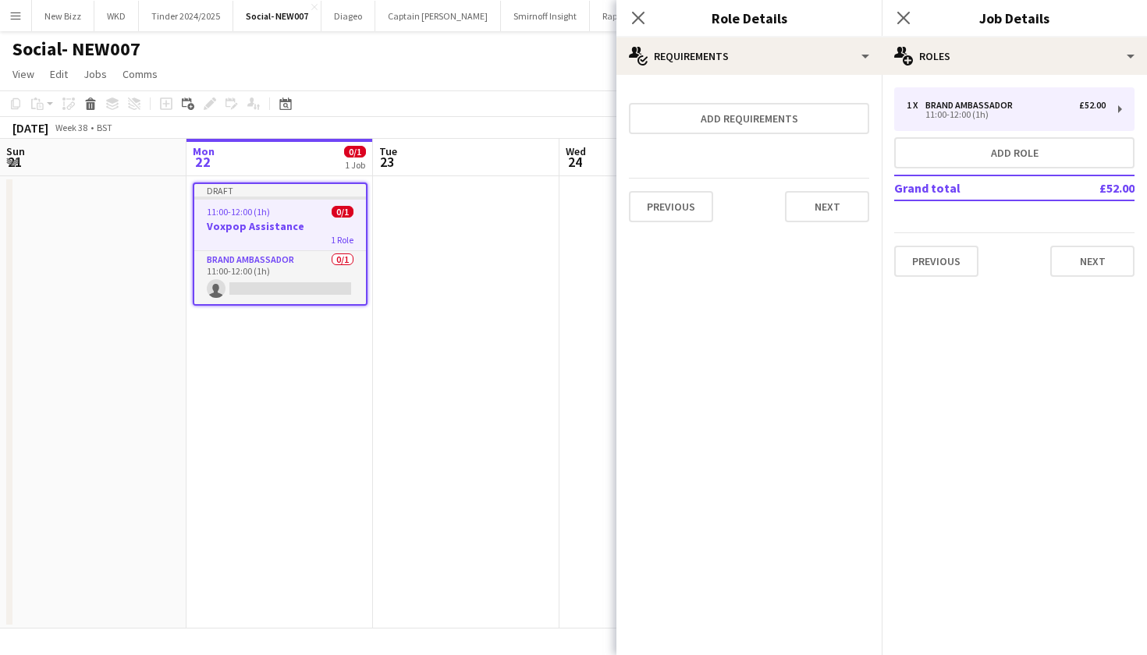
scroll to position [0, 0]
click at [826, 201] on button "Next" at bounding box center [827, 206] width 84 height 31
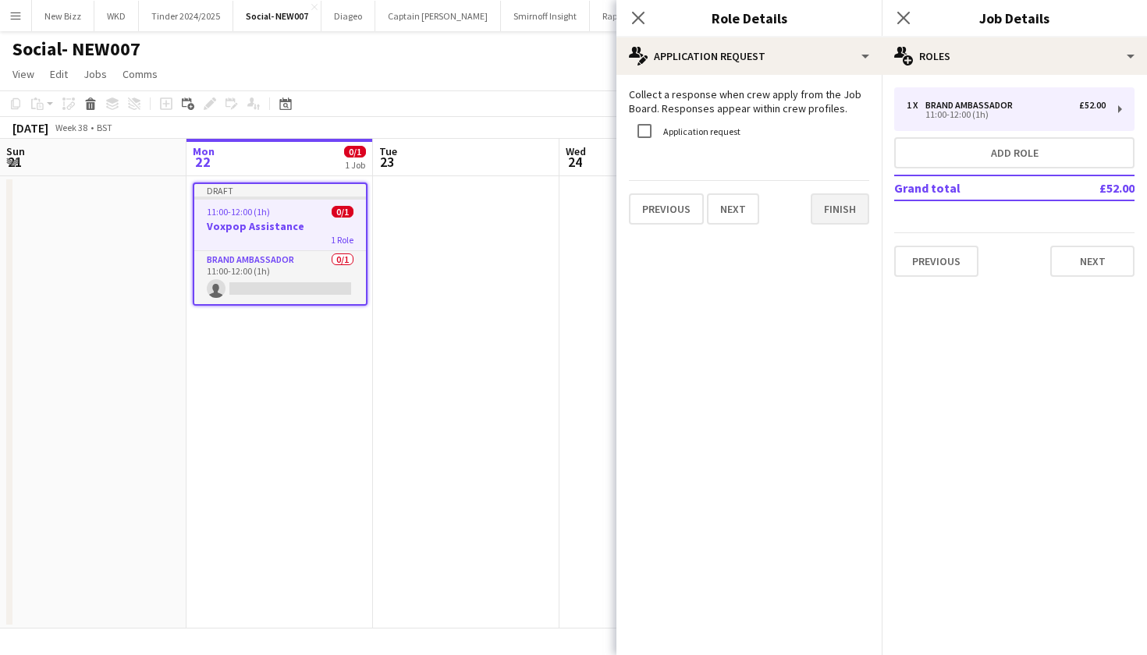
click at [828, 213] on button "Finish" at bounding box center [839, 208] width 59 height 31
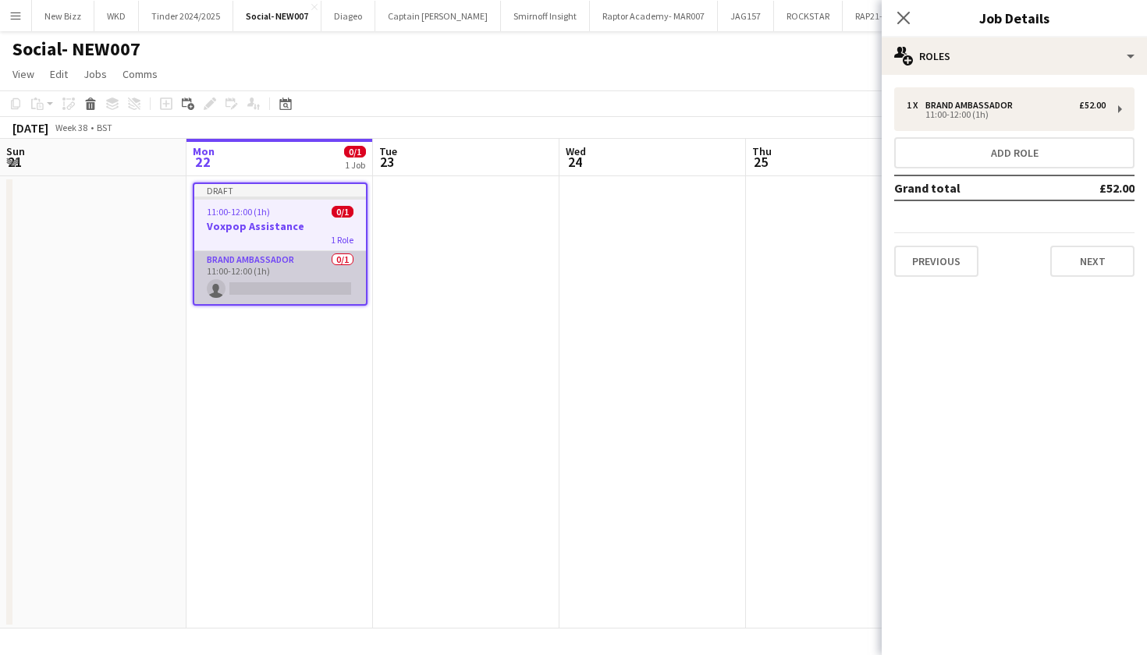
click at [331, 272] on app-card-role "Brand Ambassador 0/1 11:00-12:00 (1h) single-neutral-actions" at bounding box center [280, 277] width 172 height 53
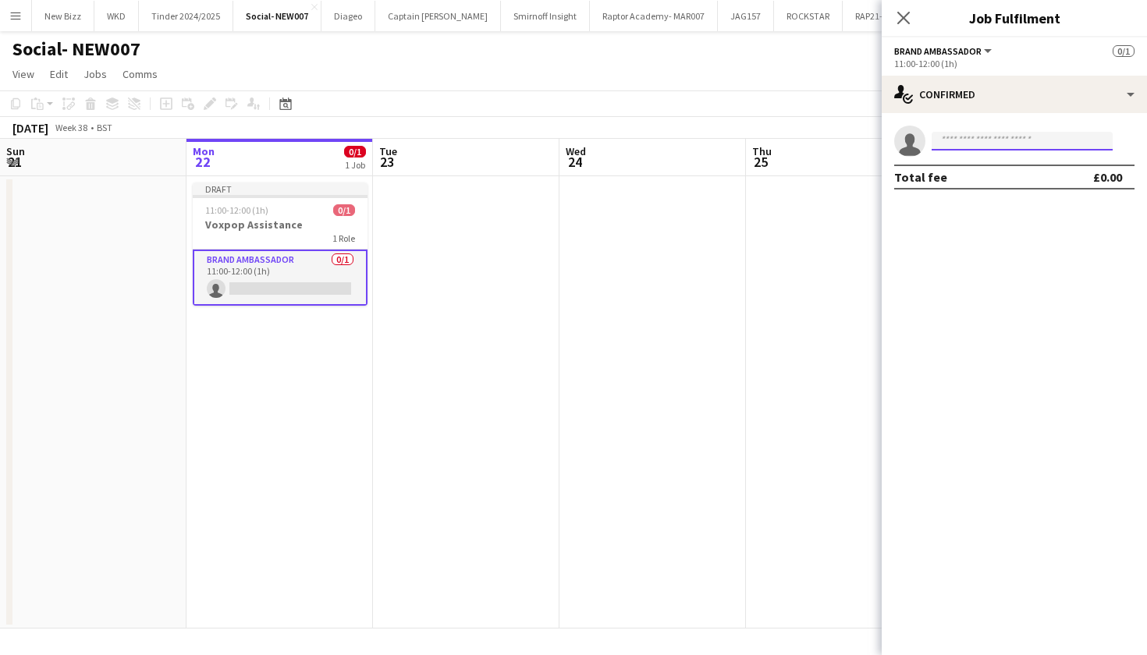
click at [955, 141] on input at bounding box center [1021, 141] width 181 height 19
type input "****"
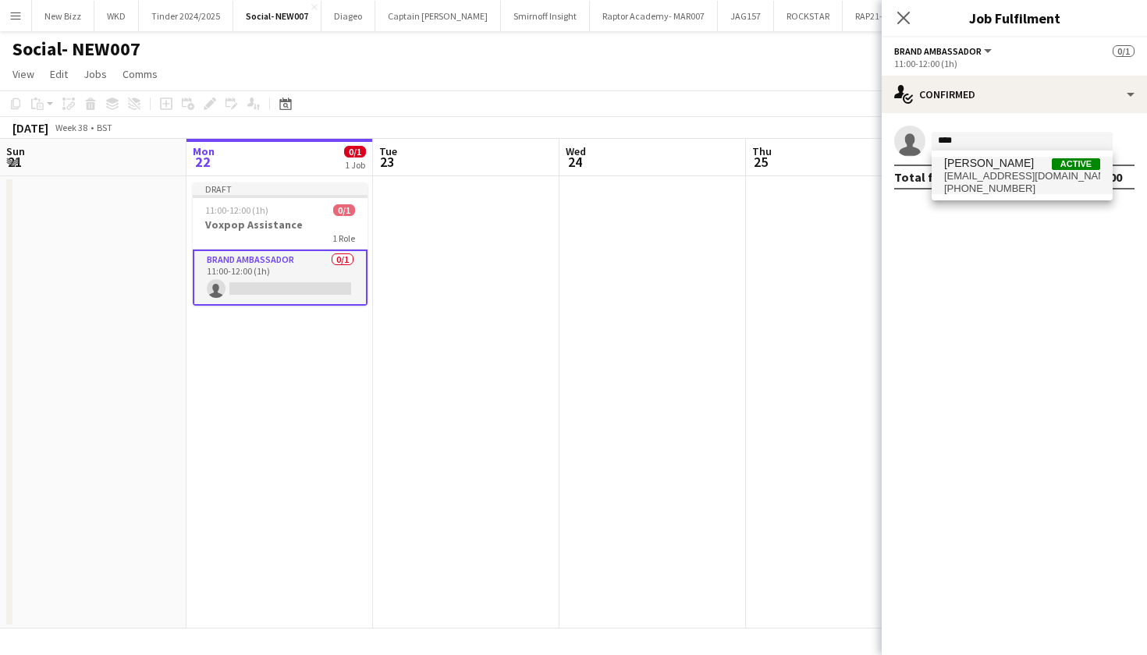
click at [982, 169] on span "[PERSON_NAME]" at bounding box center [989, 163] width 90 height 13
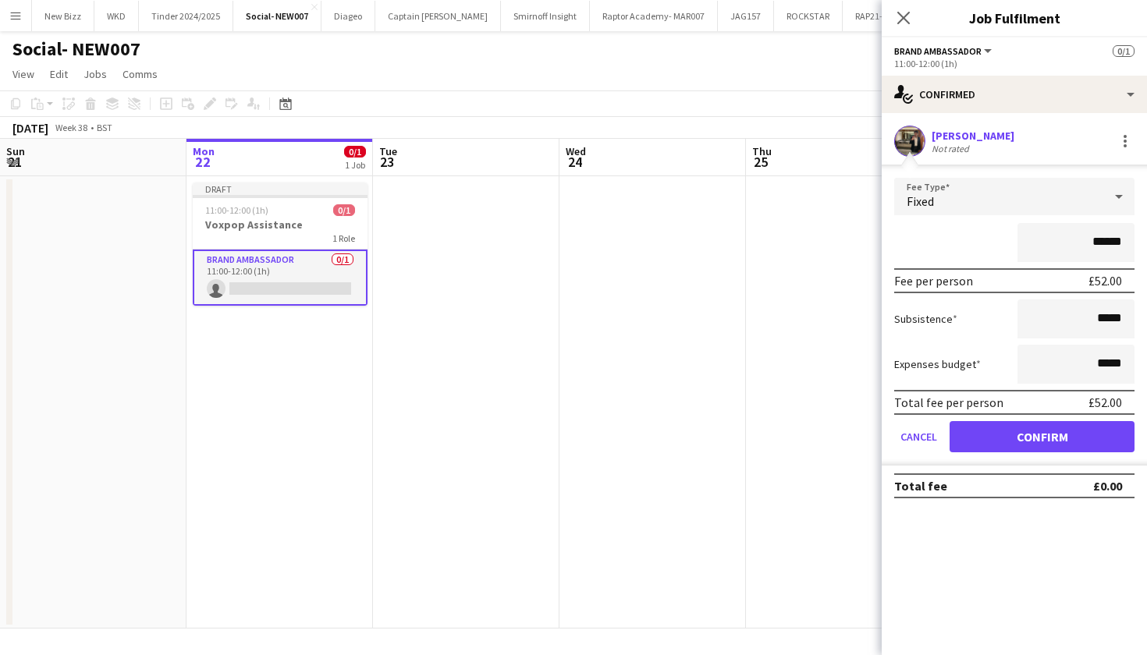
click at [1023, 424] on button "Confirm" at bounding box center [1041, 436] width 185 height 31
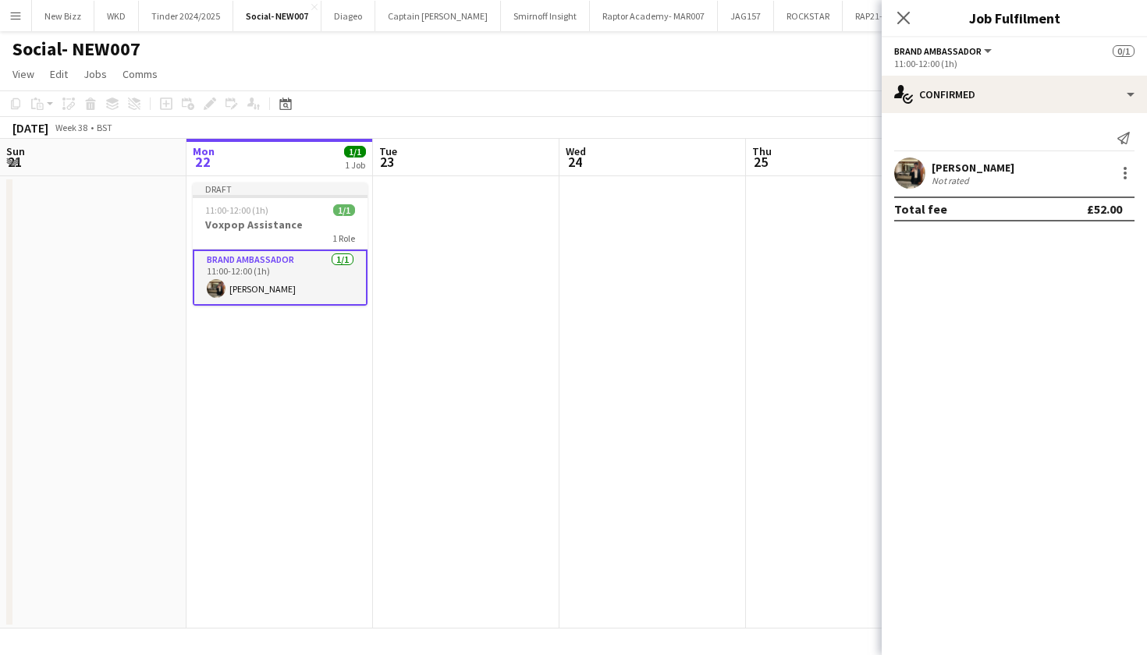
click at [755, 240] on app-date-cell at bounding box center [839, 402] width 186 height 452
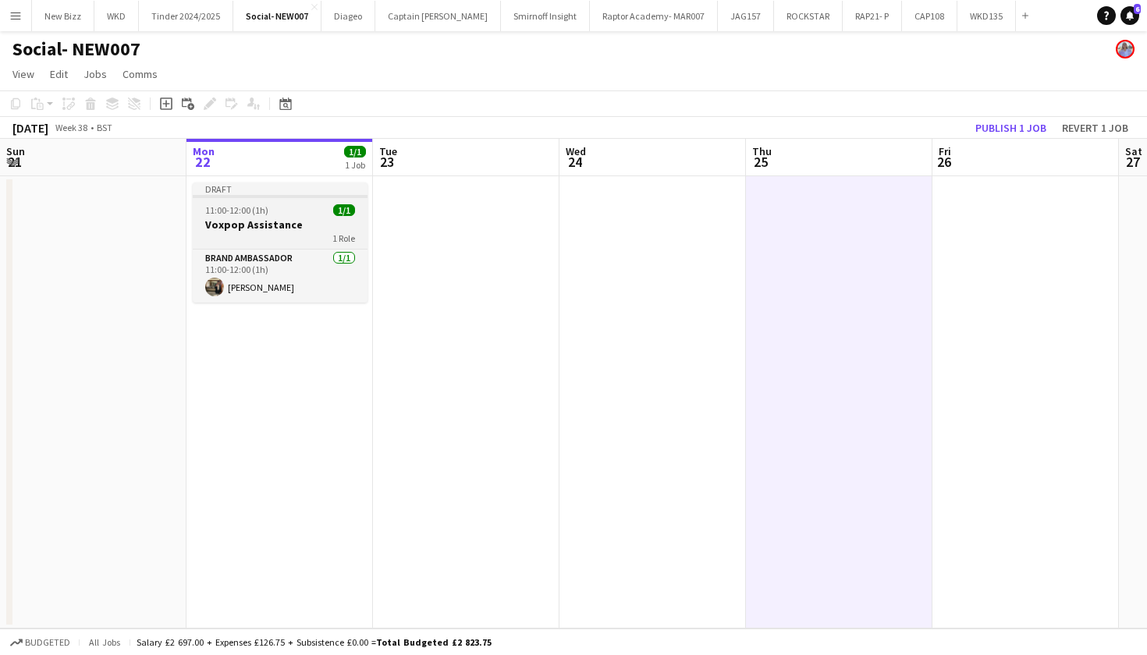
click at [317, 229] on h3 "Voxpop Assistance" at bounding box center [280, 225] width 175 height 14
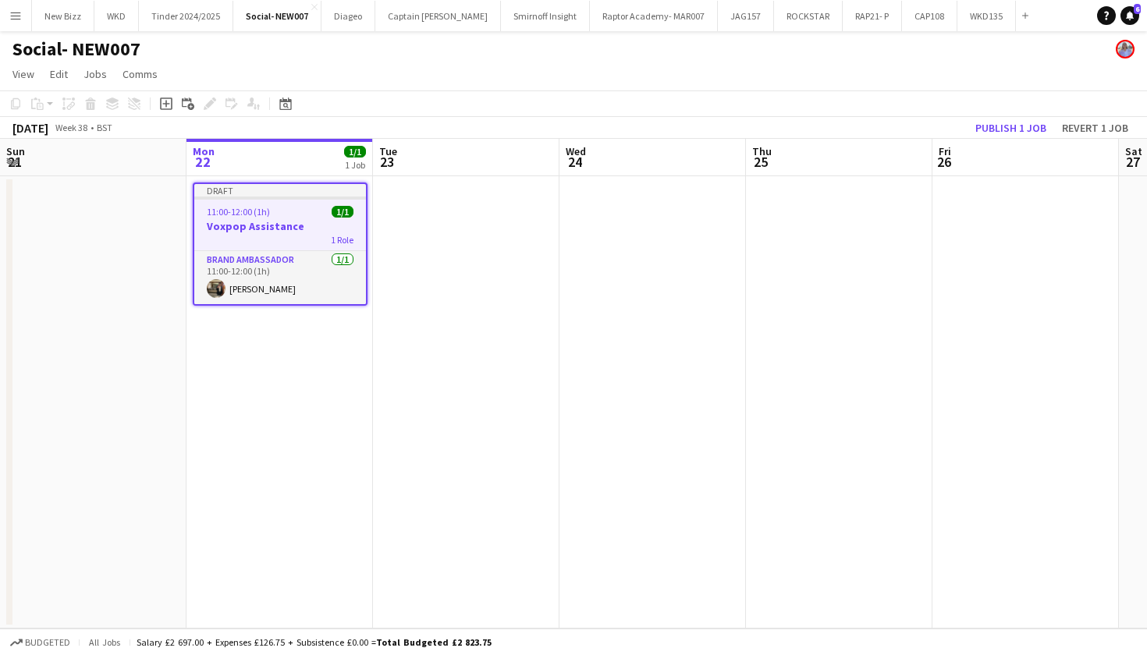
scroll to position [0, 374]
click at [1013, 124] on button "Publish 1 job" at bounding box center [1010, 128] width 83 height 20
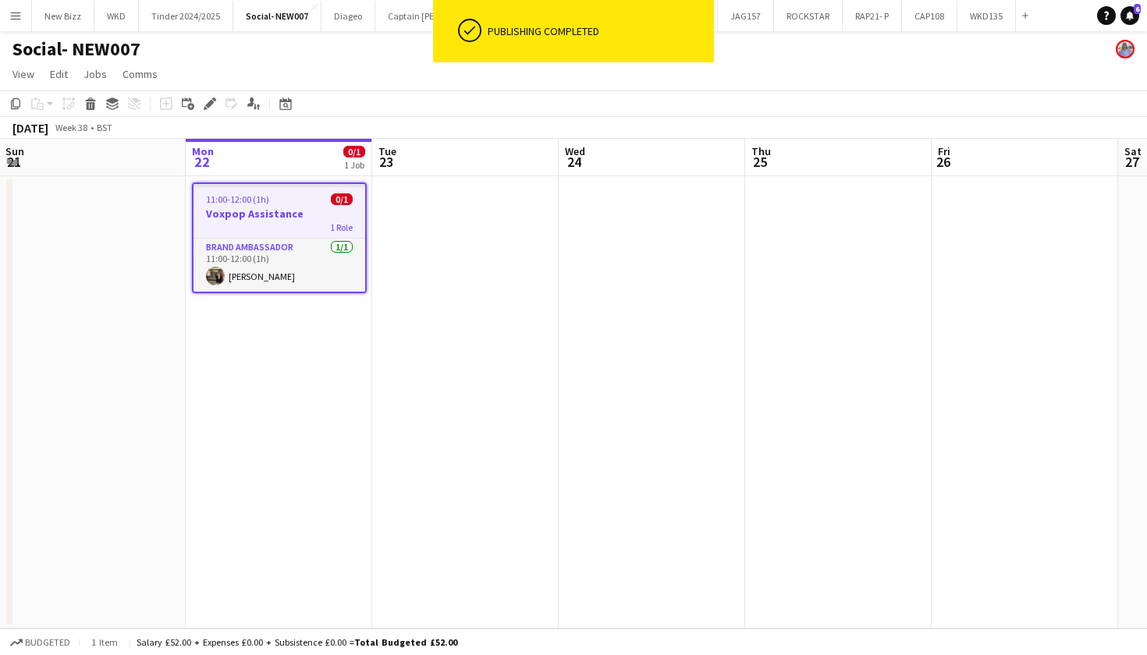
click at [308, 190] on app-job-card "11:00-12:00 (1h) 0/1 Voxpop Assistance 1 Role Brand Ambassador [DATE] 11:00-12:…" at bounding box center [279, 238] width 175 height 111
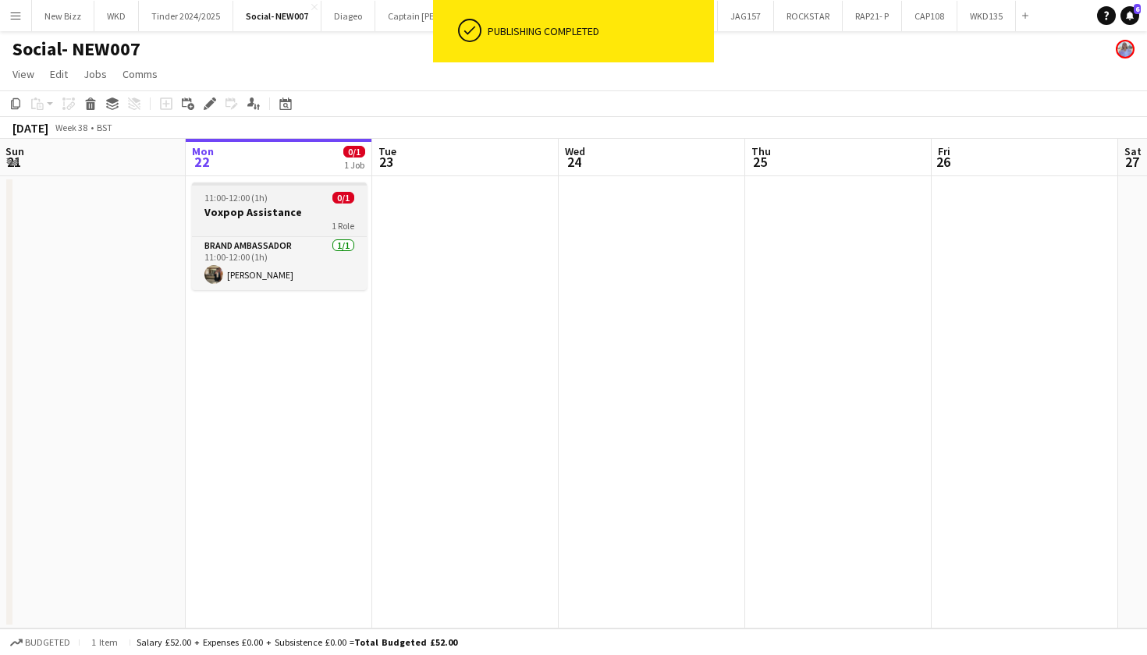
scroll to position [0, 374]
click at [308, 158] on app-board-header-date "Mon 22 0/1 1 Job" at bounding box center [278, 157] width 186 height 37
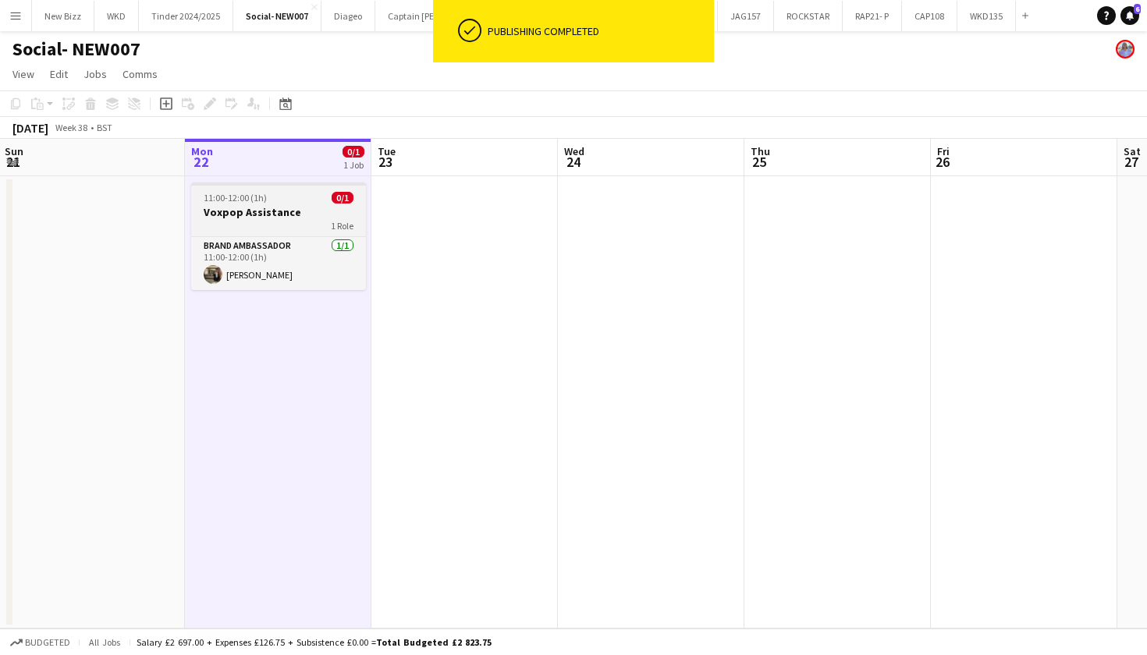
click at [293, 208] on h3 "Voxpop Assistance" at bounding box center [278, 212] width 175 height 14
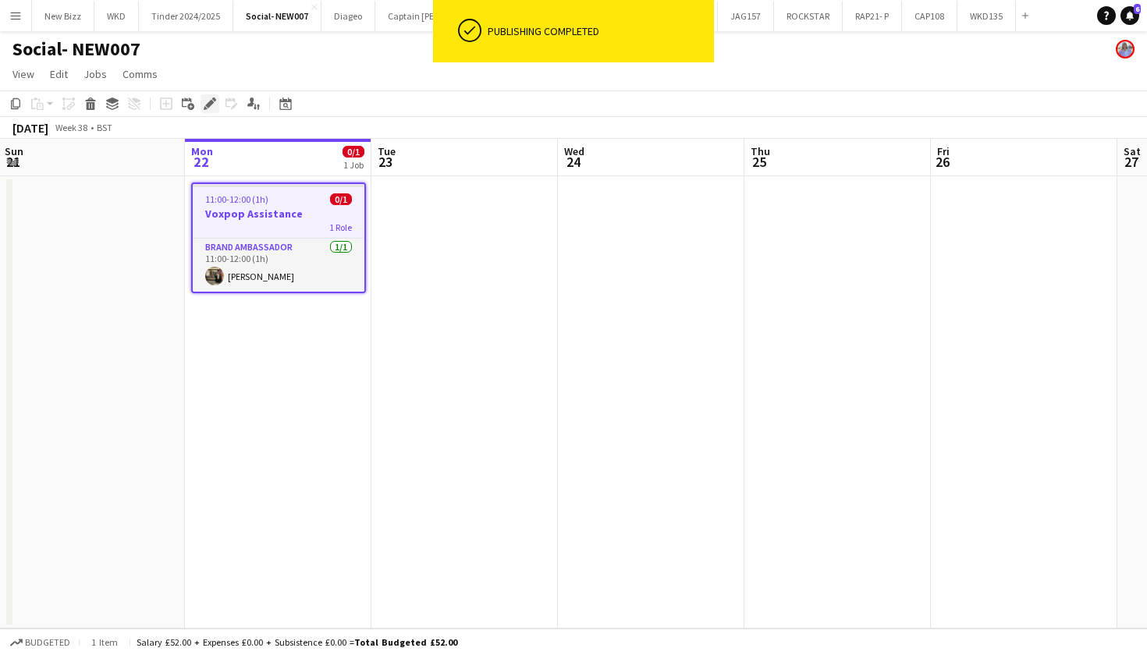
click at [213, 98] on icon "Edit" at bounding box center [210, 104] width 12 height 12
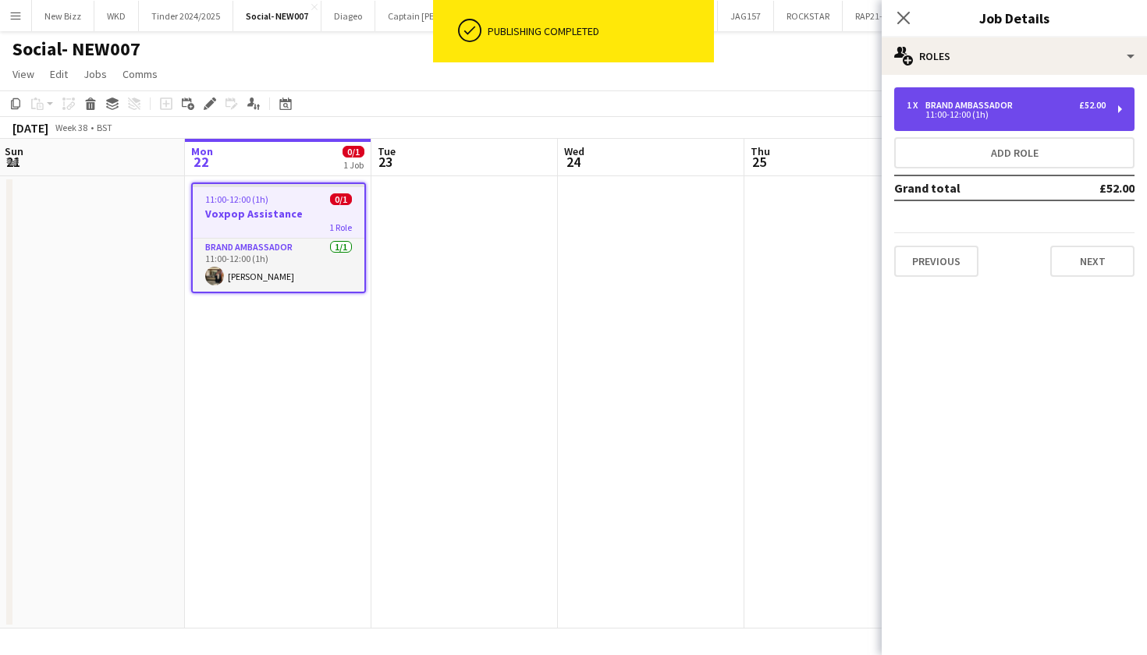
click at [1011, 122] on div "1 x Brand Ambassador £52.00 11:00-12:00 (1h)" at bounding box center [1014, 109] width 240 height 44
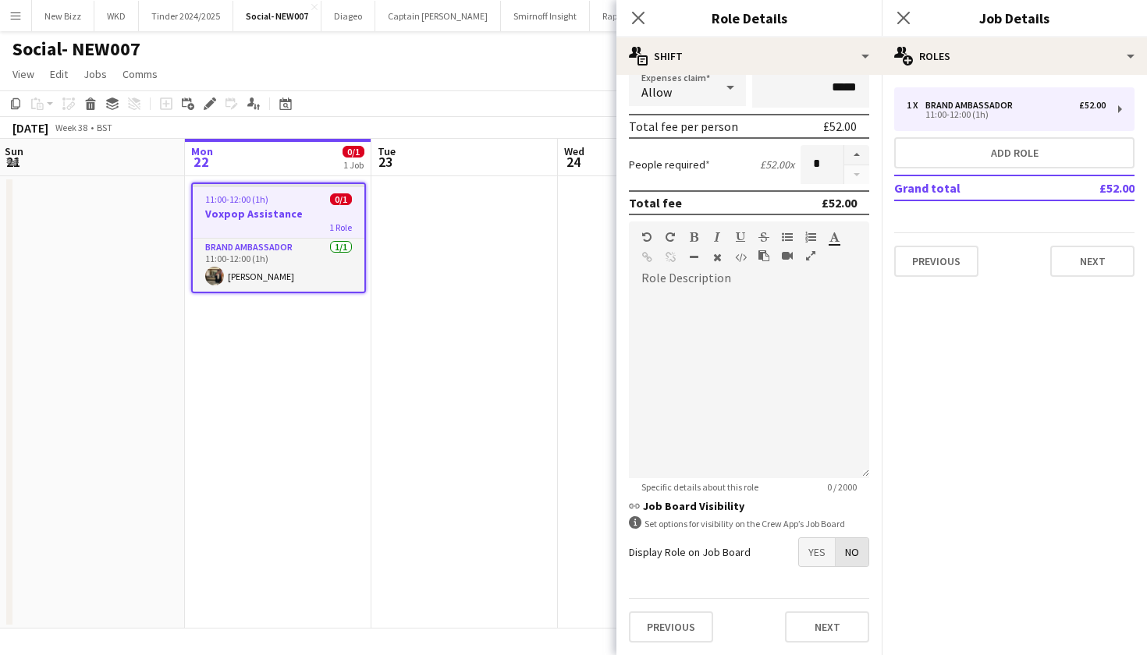
scroll to position [245, 0]
click at [856, 540] on span "No" at bounding box center [851, 552] width 33 height 28
click at [796, 621] on button "Next" at bounding box center [827, 627] width 84 height 31
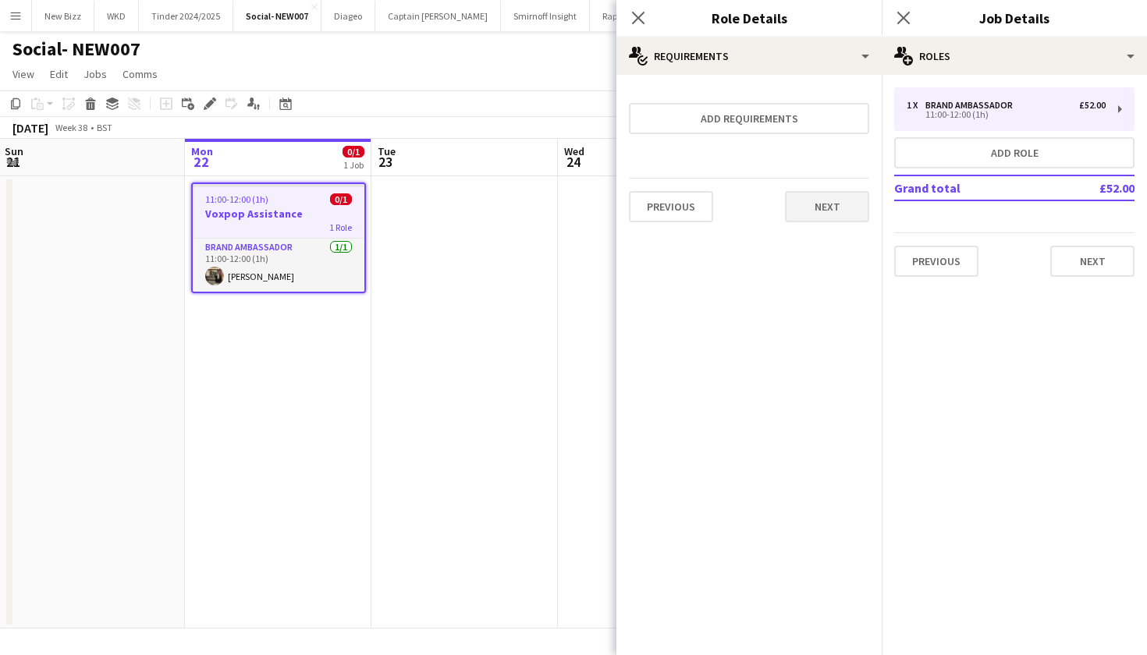
click at [810, 206] on button "Next" at bounding box center [827, 206] width 84 height 31
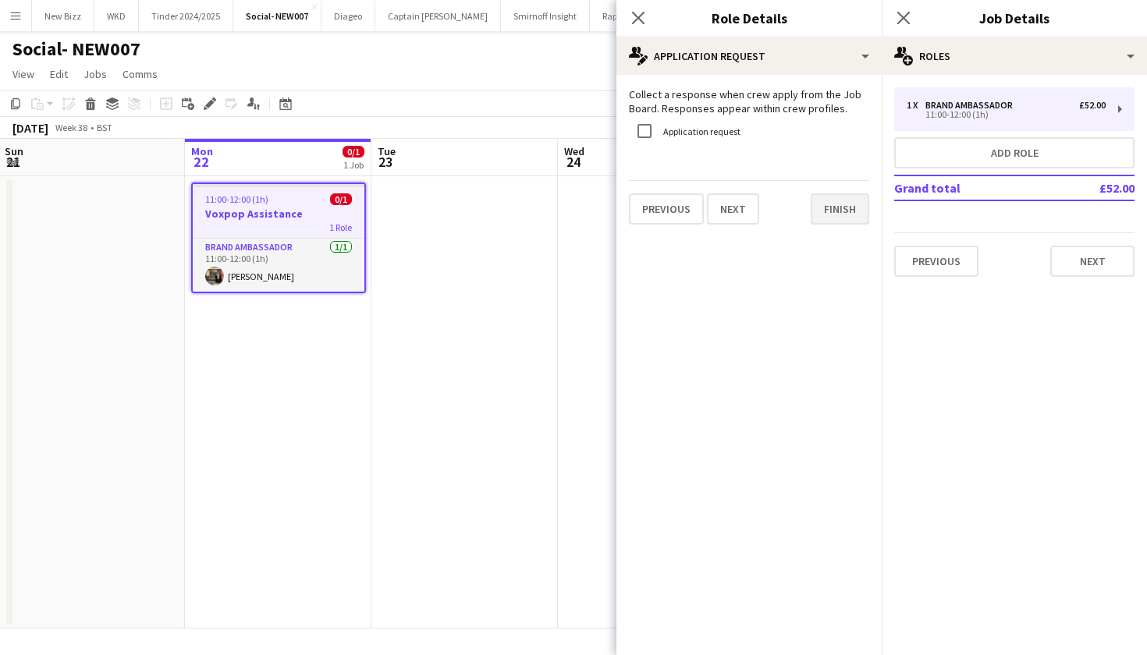
click at [827, 211] on button "Finish" at bounding box center [839, 208] width 59 height 31
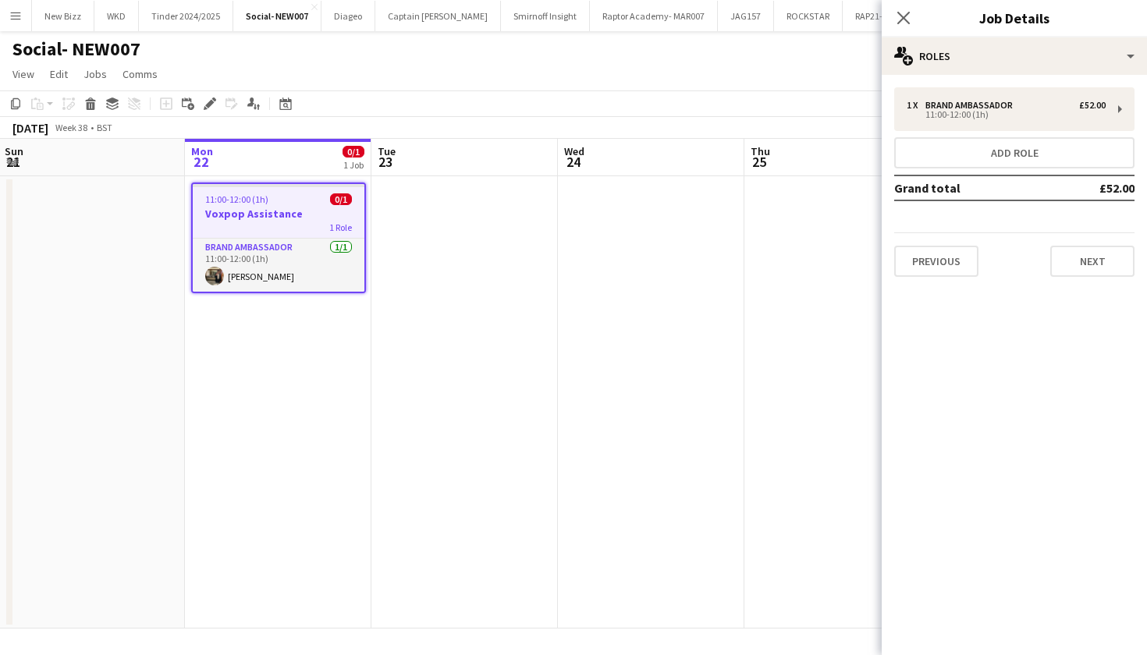
click at [444, 321] on app-date-cell at bounding box center [464, 402] width 186 height 452
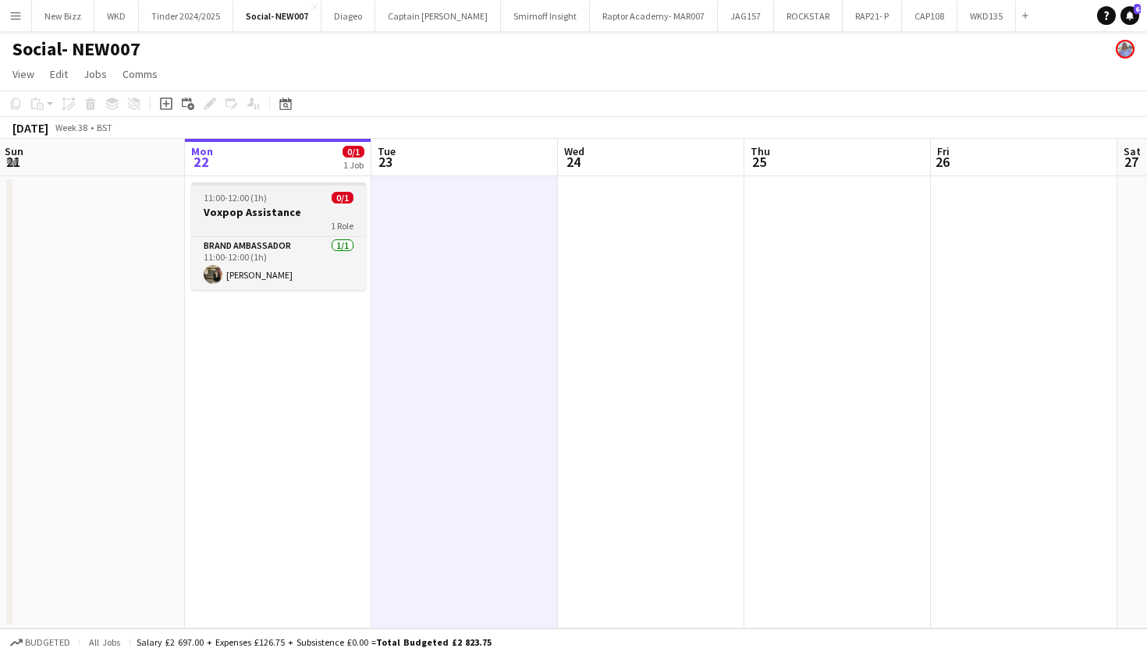
click at [298, 200] on div "11:00-12:00 (1h) 0/1" at bounding box center [278, 198] width 175 height 12
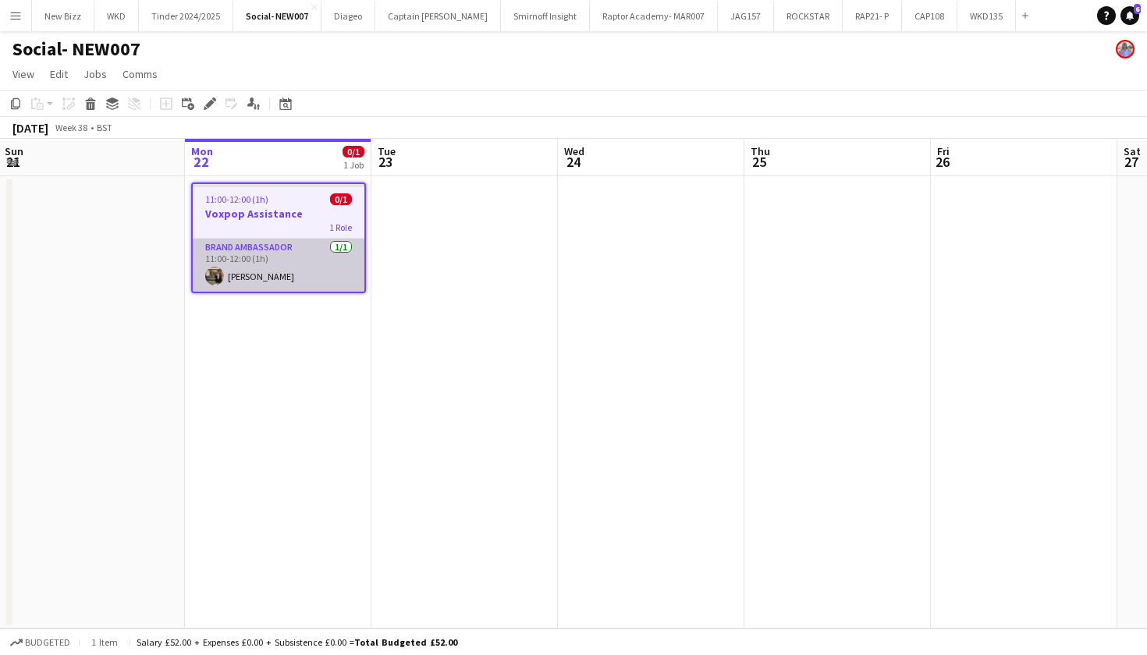
click at [294, 258] on app-card-role "Brand Ambassador [DATE] 11:00-12:00 (1h) [PERSON_NAME]" at bounding box center [279, 265] width 172 height 53
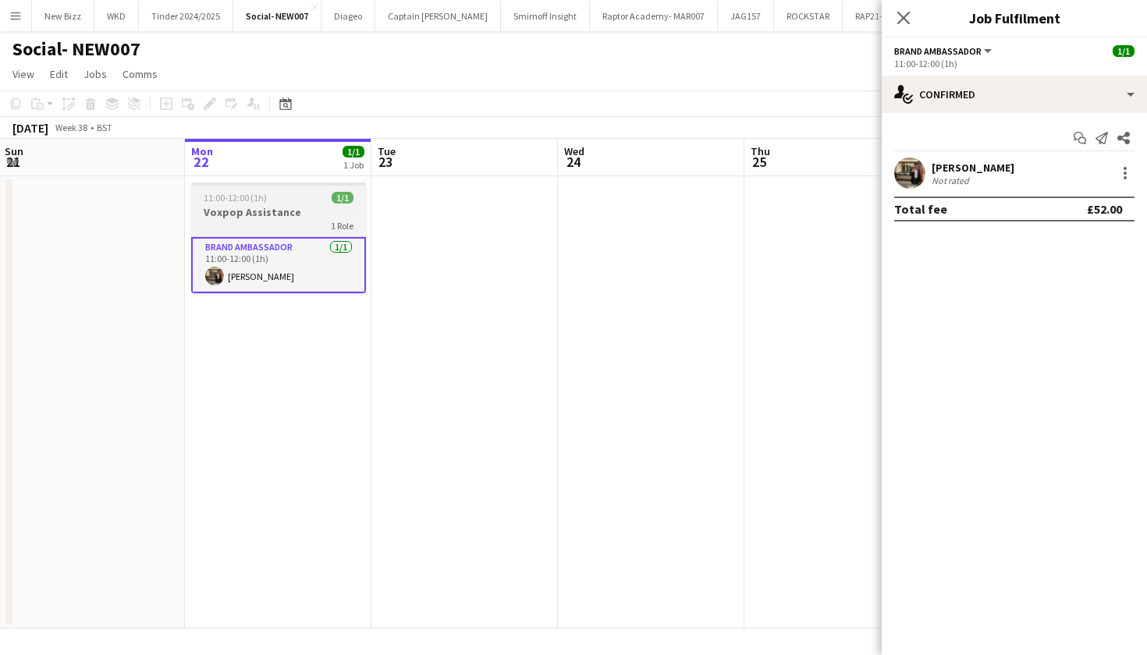
click at [285, 203] on div "11:00-12:00 (1h) 1/1" at bounding box center [278, 198] width 175 height 12
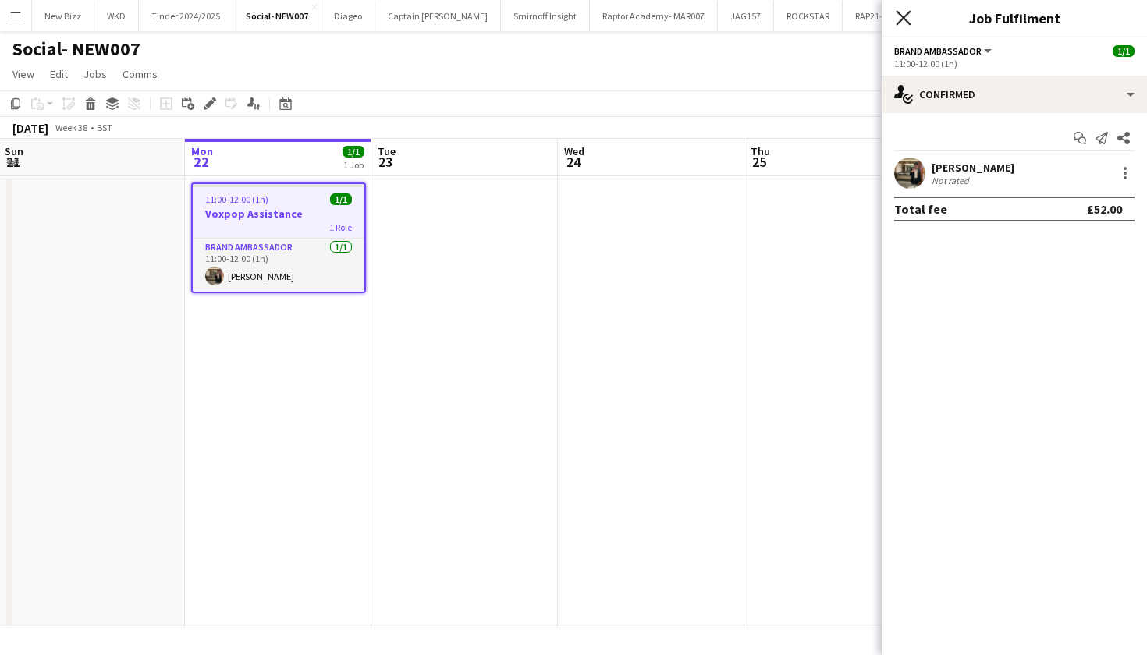
click at [905, 16] on icon "Close pop-in" at bounding box center [902, 17] width 15 height 15
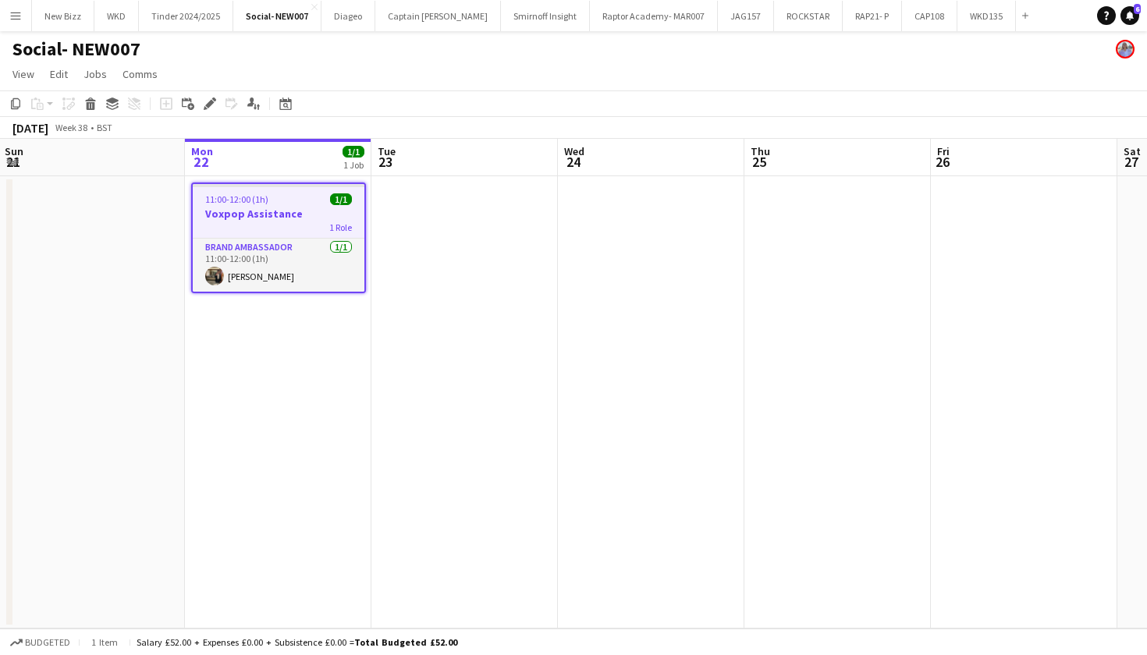
click at [268, 172] on app-board-header-date "Mon 22 1/1 1 Job" at bounding box center [278, 157] width 186 height 37
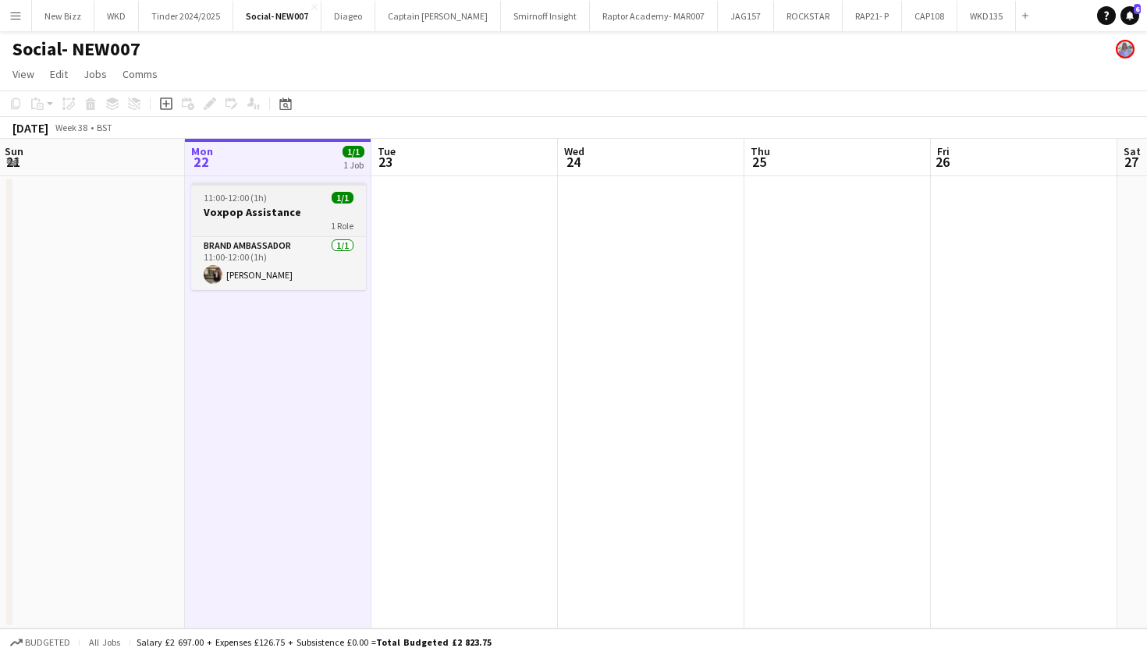
click at [271, 215] on h3 "Voxpop Assistance" at bounding box center [278, 212] width 175 height 14
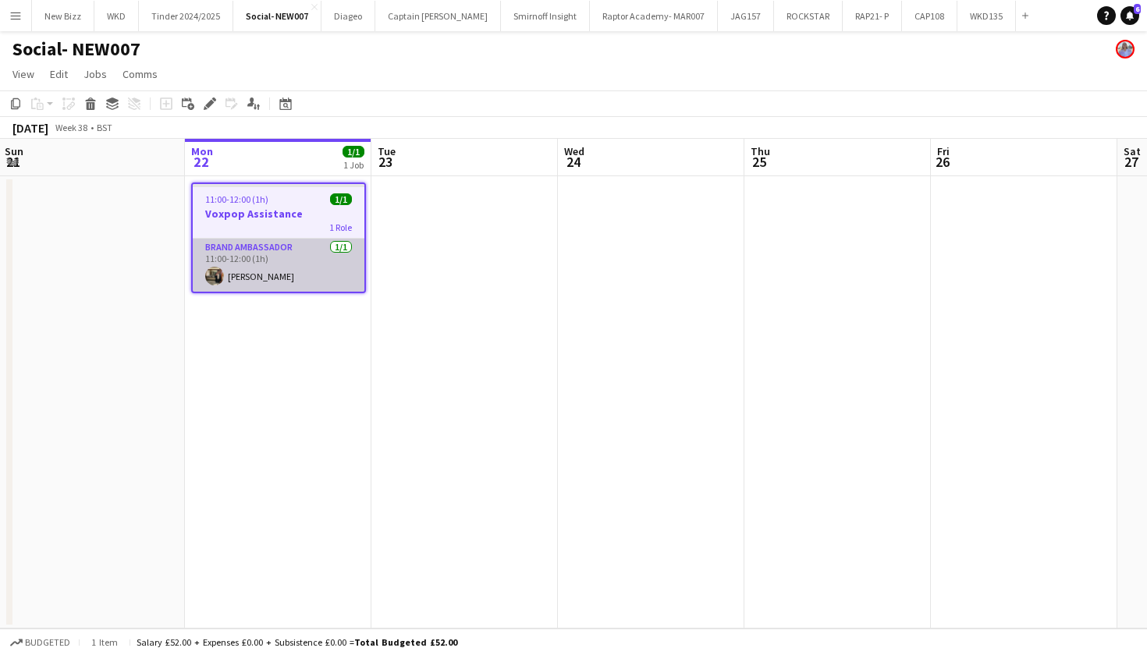
click at [271, 254] on app-card-role "Brand Ambassador [DATE] 11:00-12:00 (1h) [PERSON_NAME]" at bounding box center [279, 265] width 172 height 53
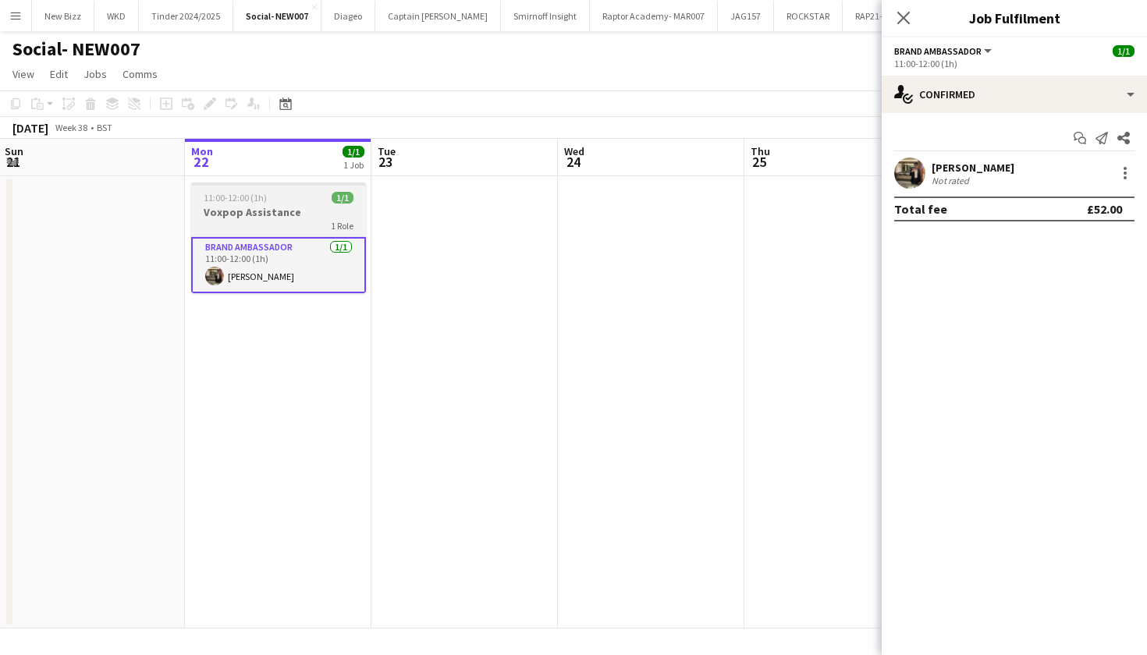
click at [270, 201] on div "11:00-12:00 (1h) 1/1" at bounding box center [278, 198] width 175 height 12
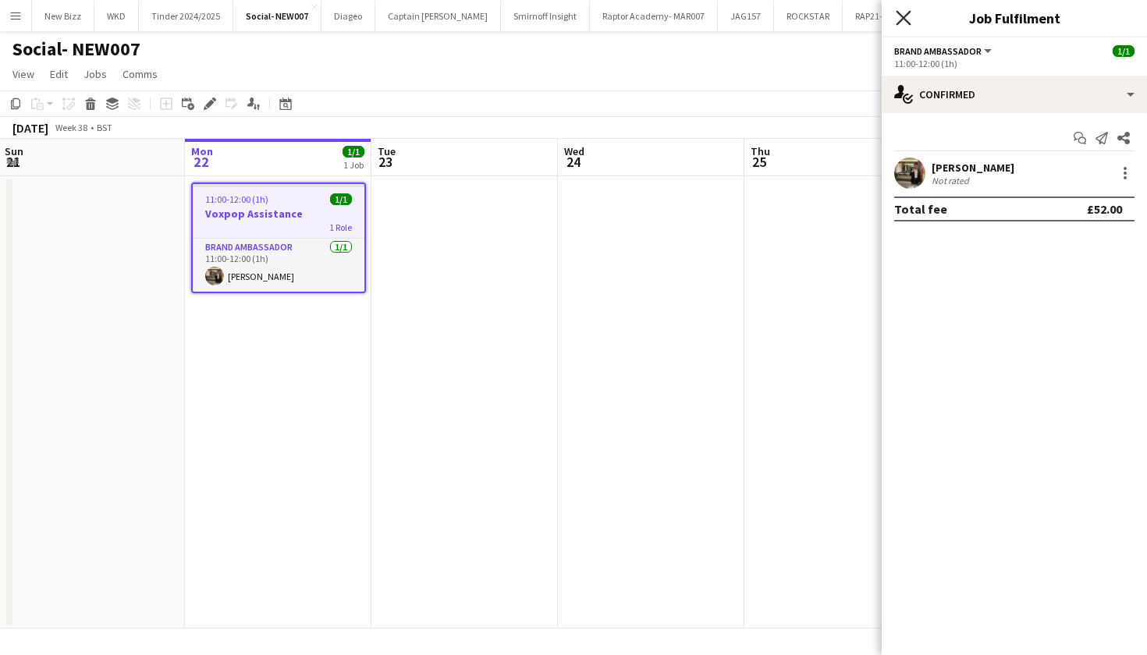
click at [907, 18] on icon "Close pop-in" at bounding box center [902, 17] width 15 height 15
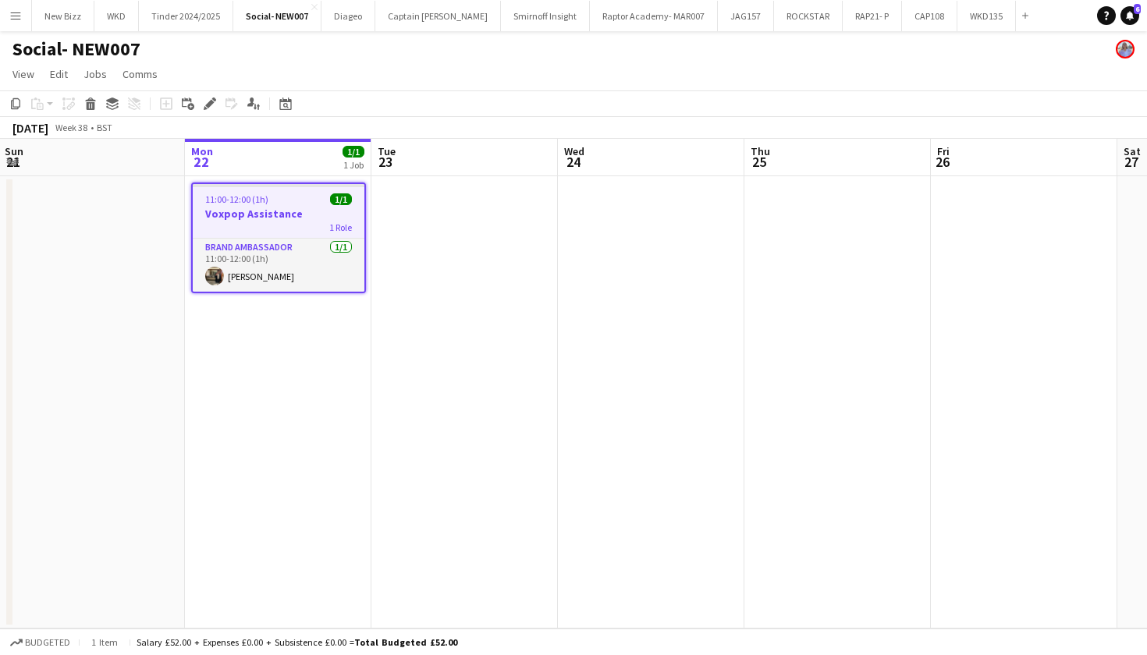
click at [323, 158] on app-board-header-date "Mon 22 1/1 1 Job" at bounding box center [278, 157] width 186 height 37
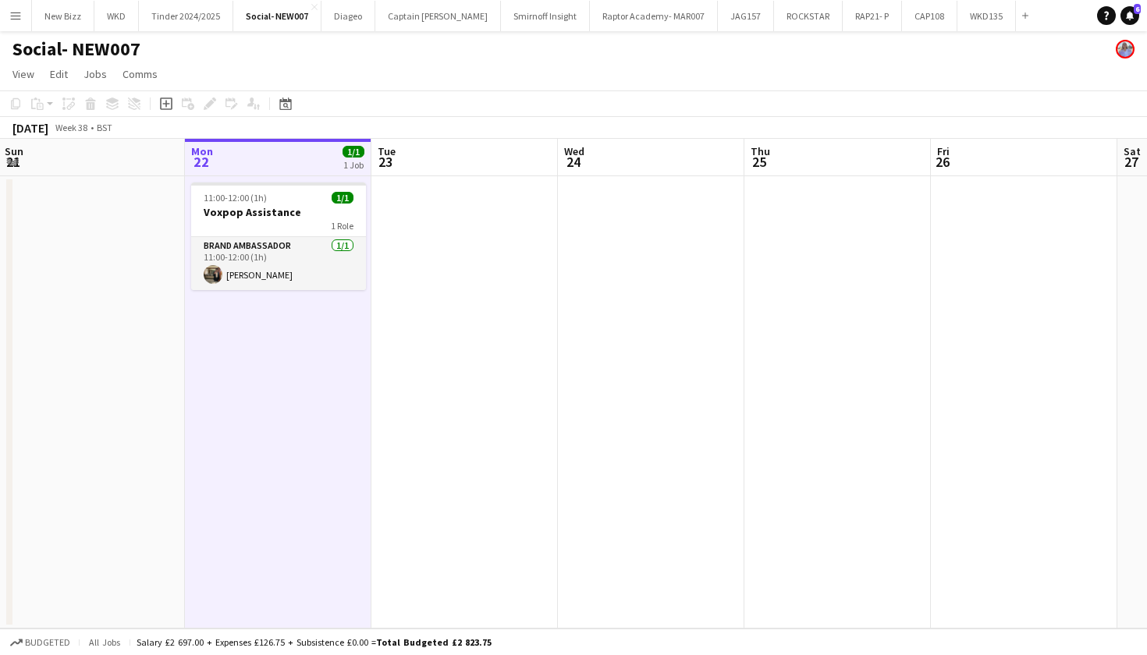
click at [477, 204] on app-date-cell at bounding box center [464, 402] width 186 height 452
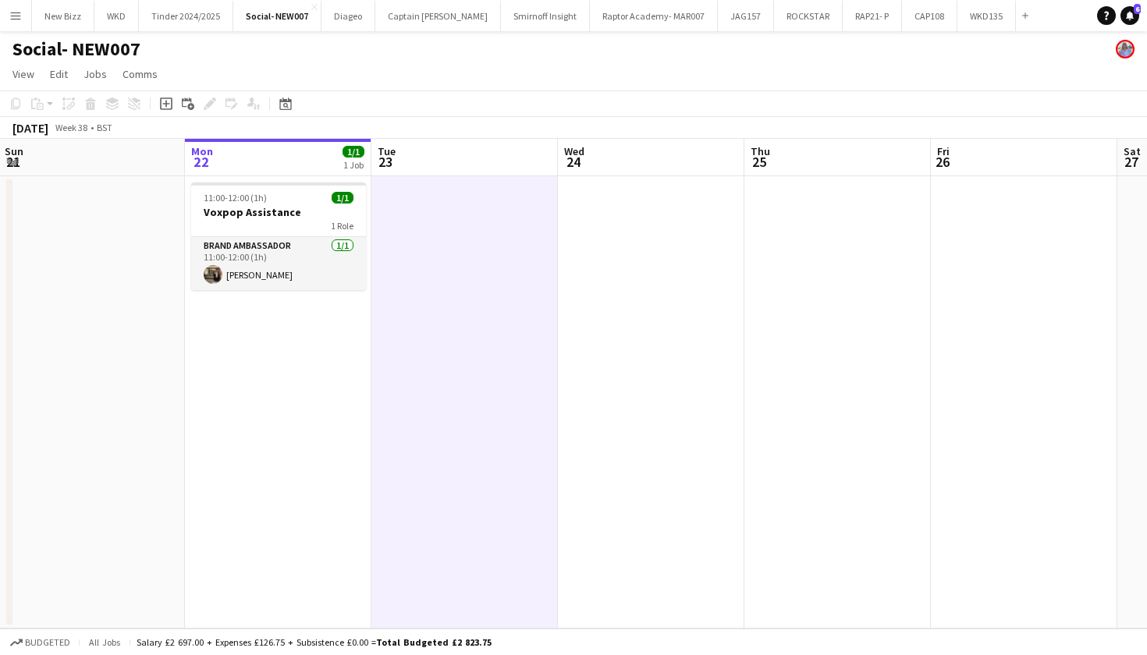
click at [322, 145] on app-board-header-date "Mon 22 1/1 1 Job" at bounding box center [278, 157] width 186 height 37
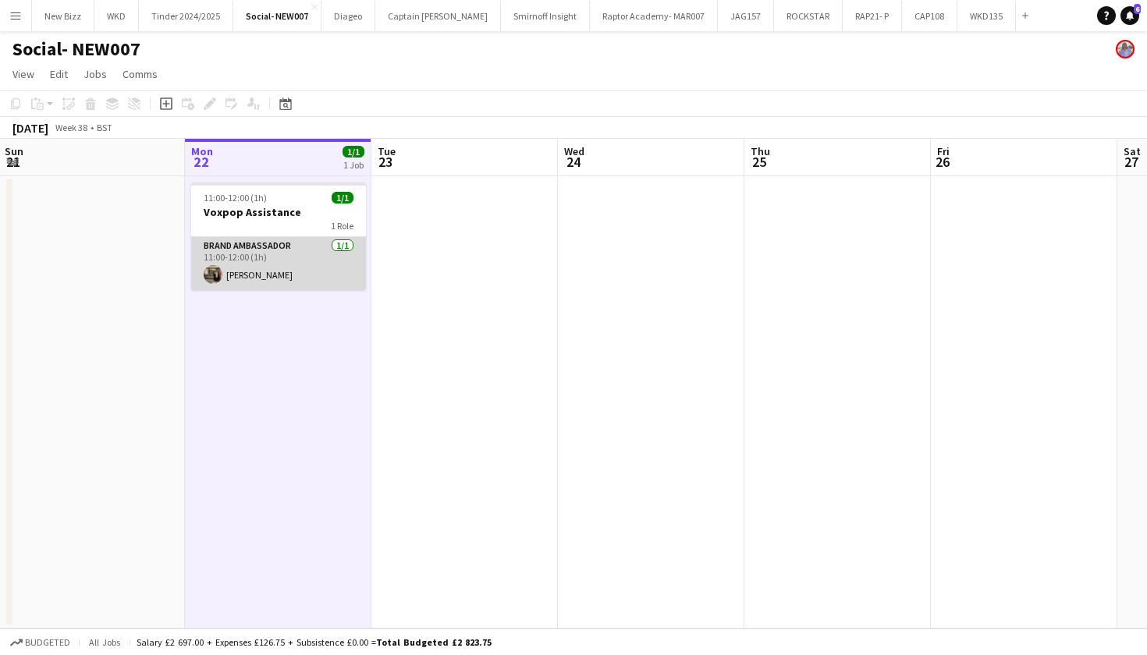
click at [294, 282] on app-card-role "Brand Ambassador [DATE] 11:00-12:00 (1h) [PERSON_NAME]" at bounding box center [278, 263] width 175 height 53
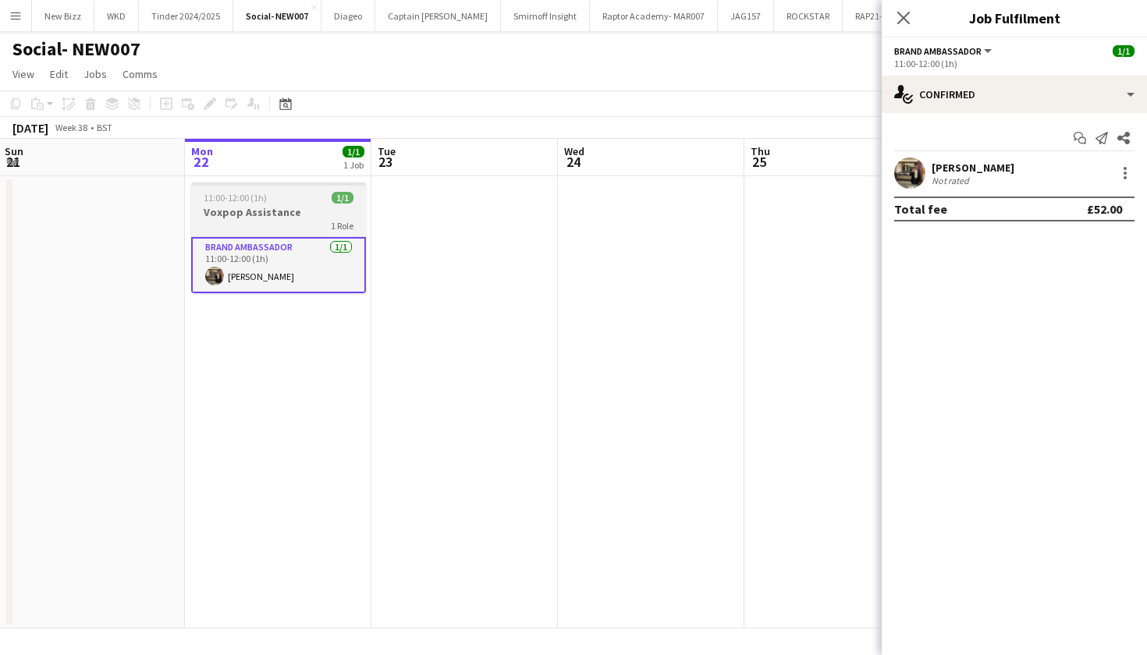
click at [292, 219] on div "1 Role" at bounding box center [278, 225] width 175 height 12
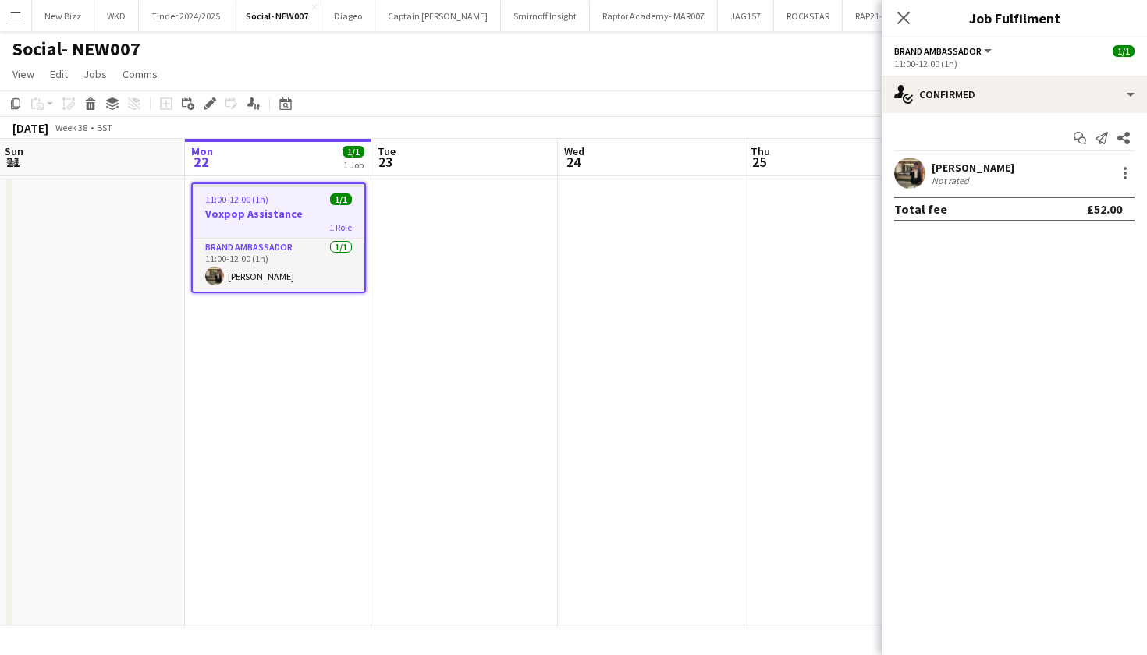
click at [915, 14] on div "Close pop-in" at bounding box center [903, 18] width 44 height 36
click at [910, 14] on app-icon "Close pop-in" at bounding box center [903, 18] width 23 height 23
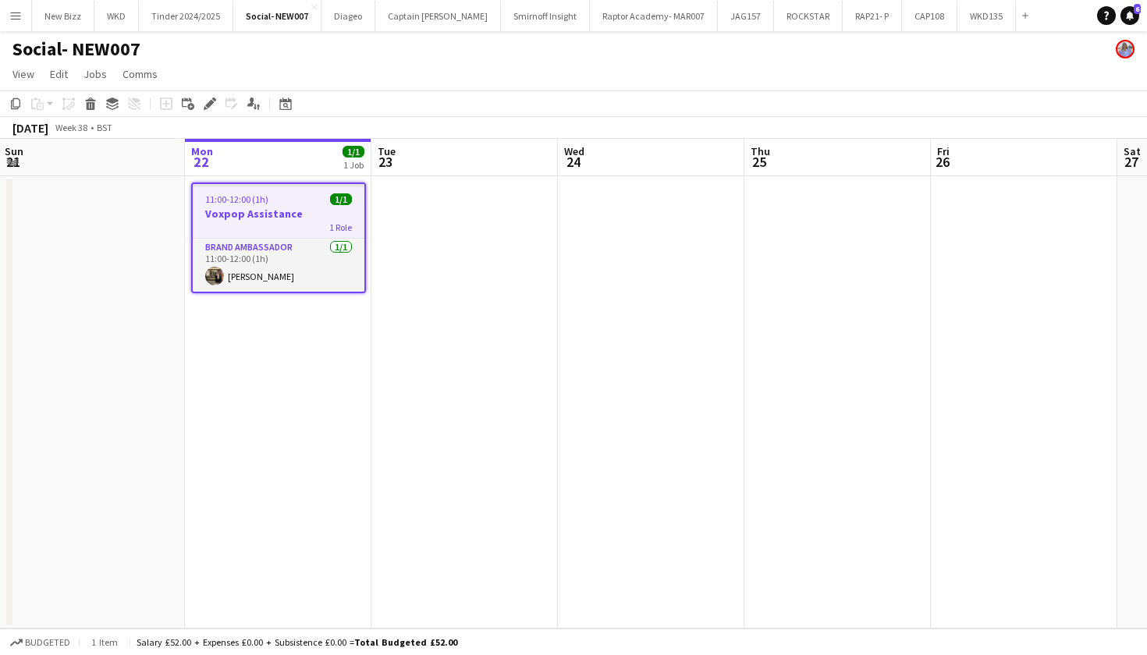
click at [310, 158] on app-board-header-date "Mon 22 1/1 1 Job" at bounding box center [278, 157] width 186 height 37
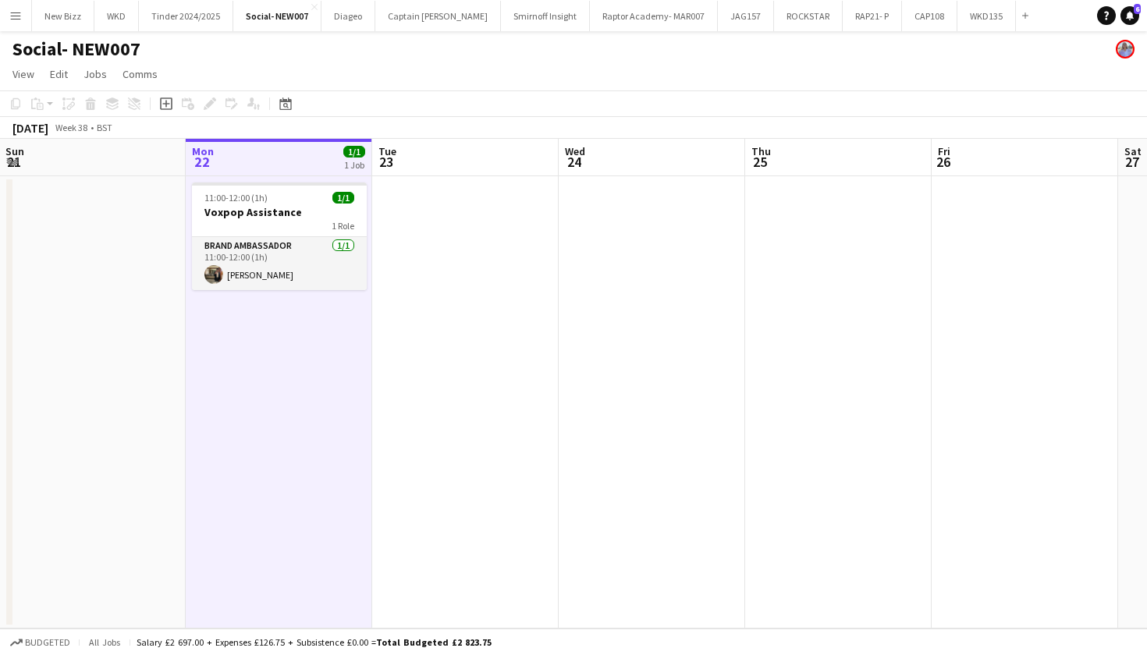
click at [525, 268] on app-date-cell at bounding box center [465, 402] width 186 height 452
